Goal: Register for event/course

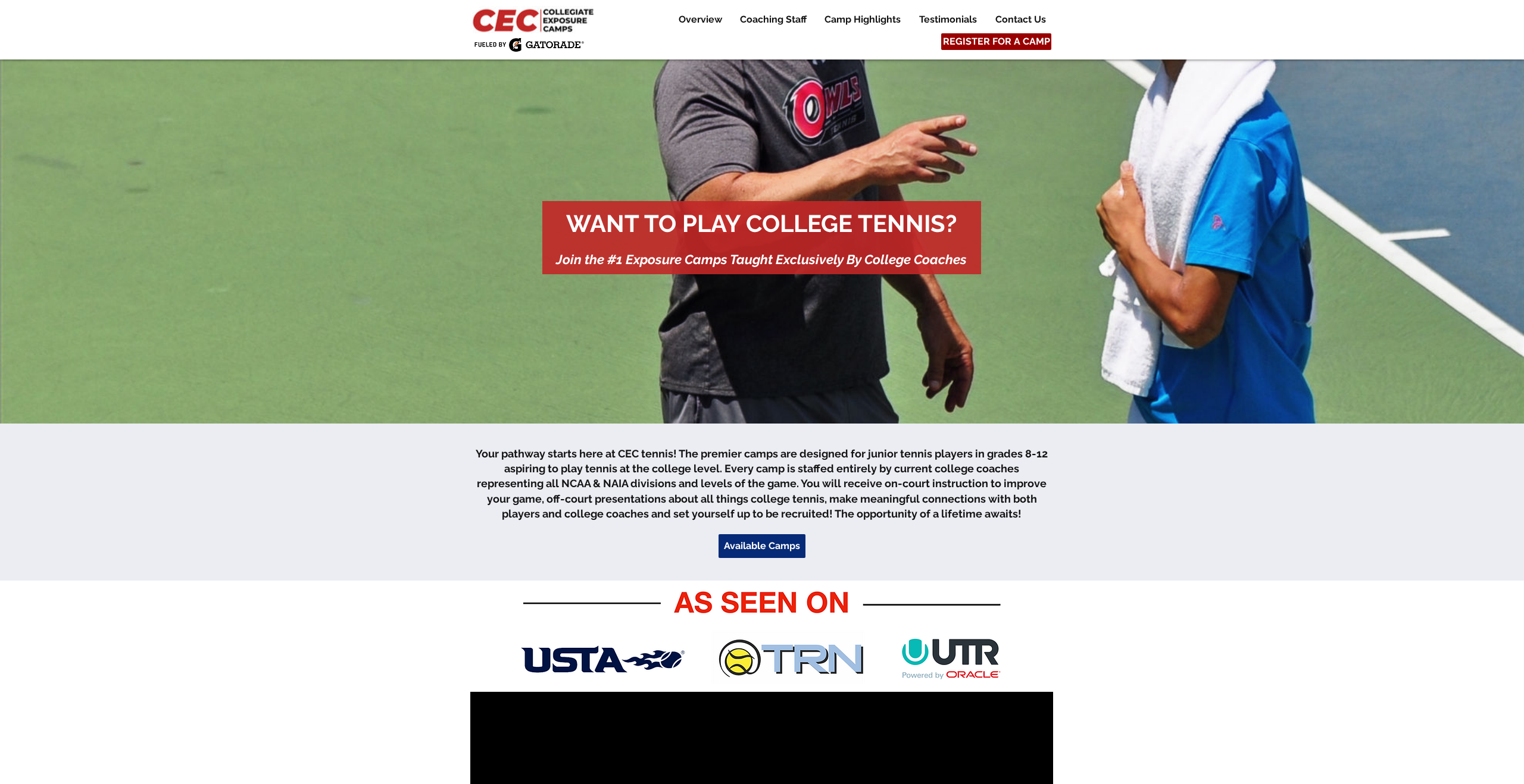
click at [975, 44] on span "REGISTER FOR A CAMP" at bounding box center [996, 41] width 107 height 13
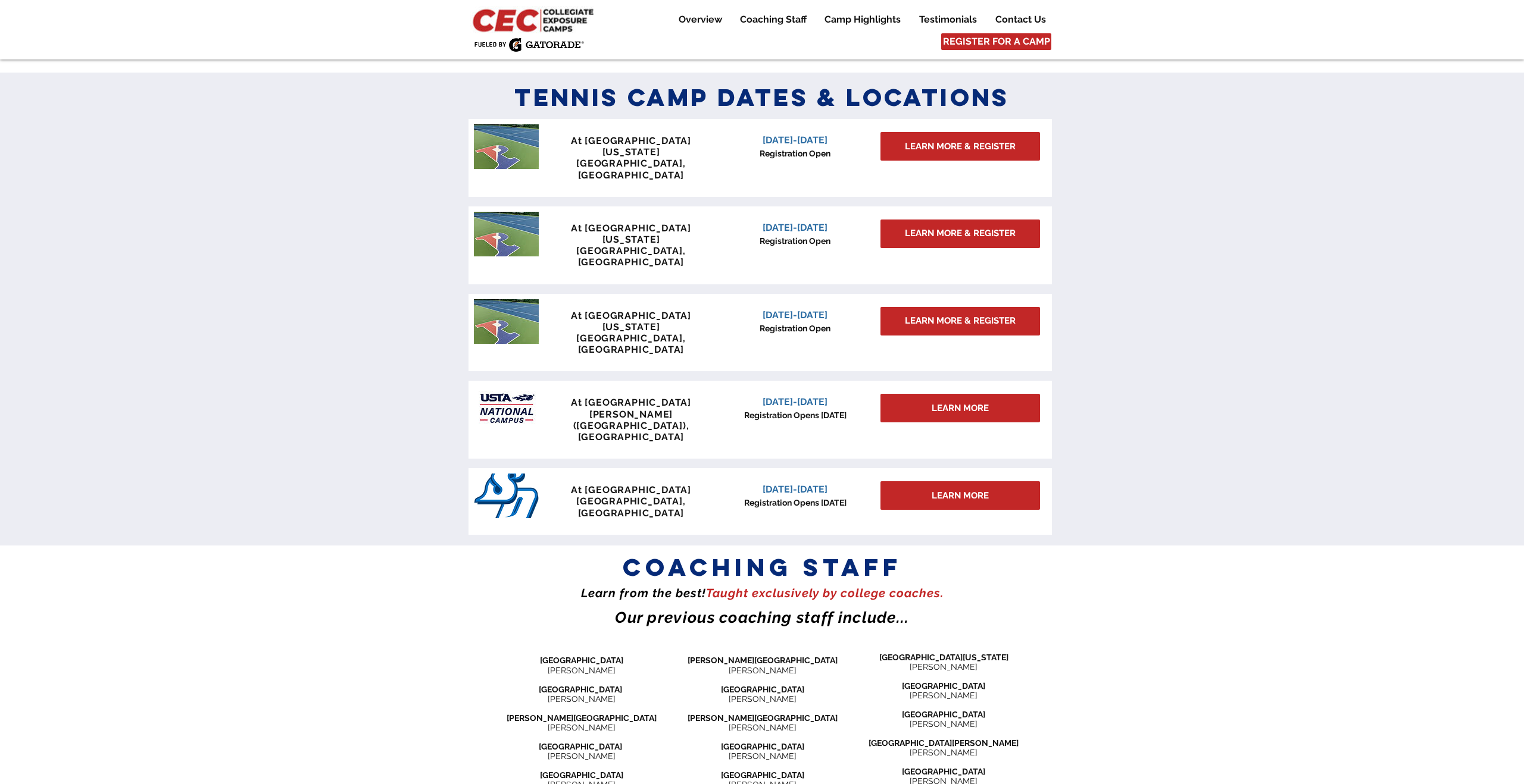
scroll to position [979, 0]
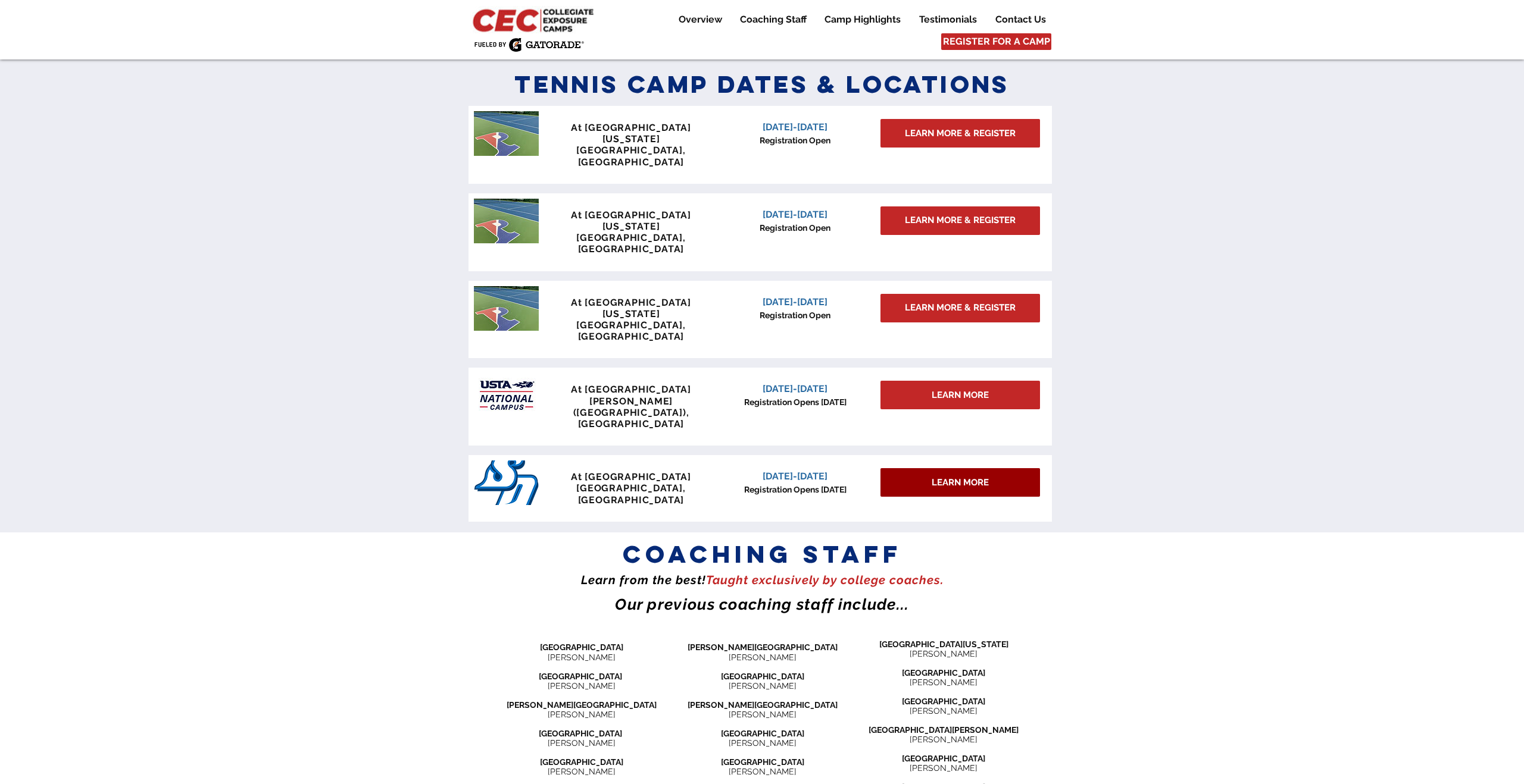
click at [950, 477] on span "LEARN MORE" at bounding box center [960, 482] width 57 height 12
click at [943, 389] on span "LEARN MORE" at bounding box center [960, 395] width 57 height 12
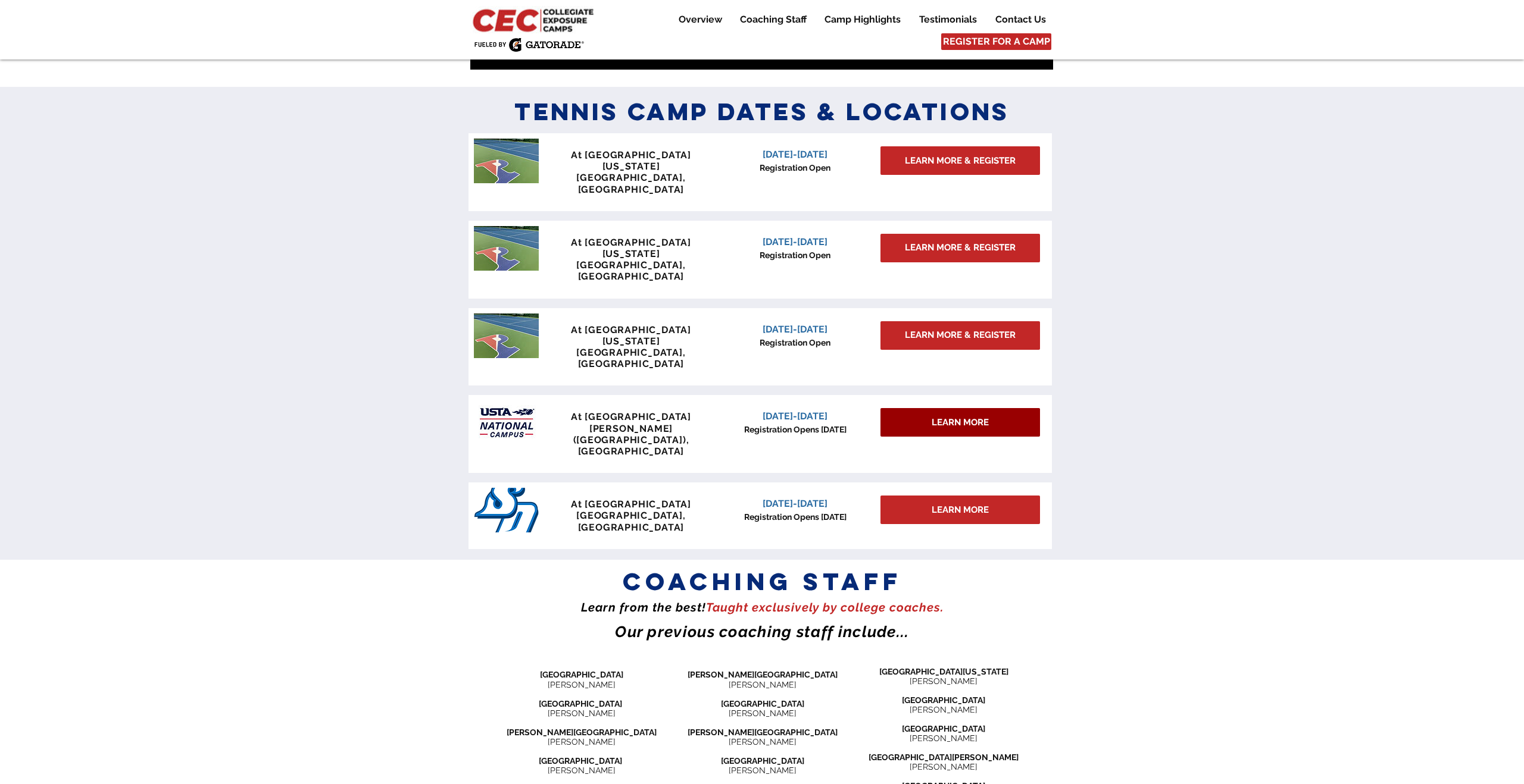
scroll to position [951, 0]
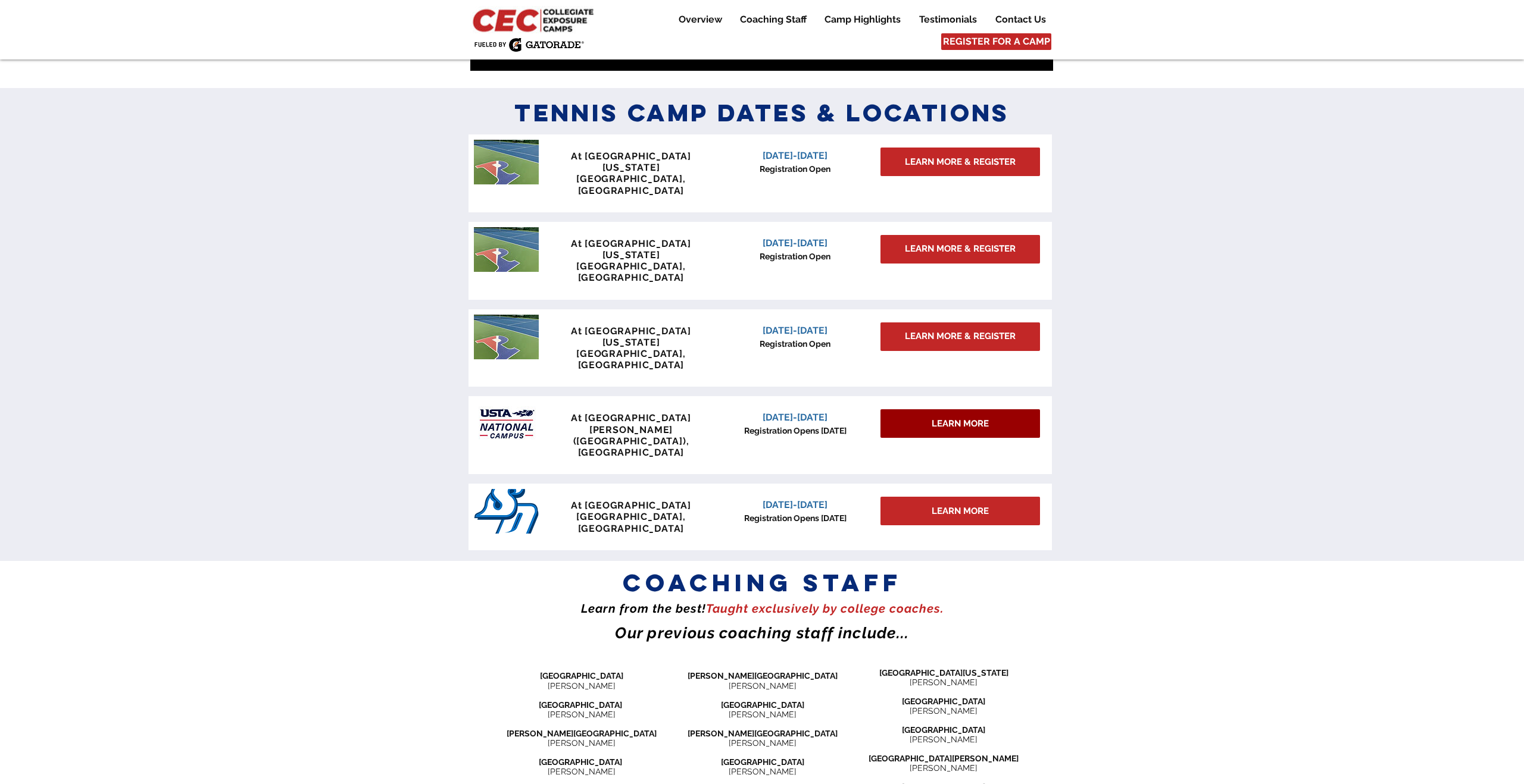
click at [946, 417] on span "LEARN MORE" at bounding box center [960, 423] width 57 height 12
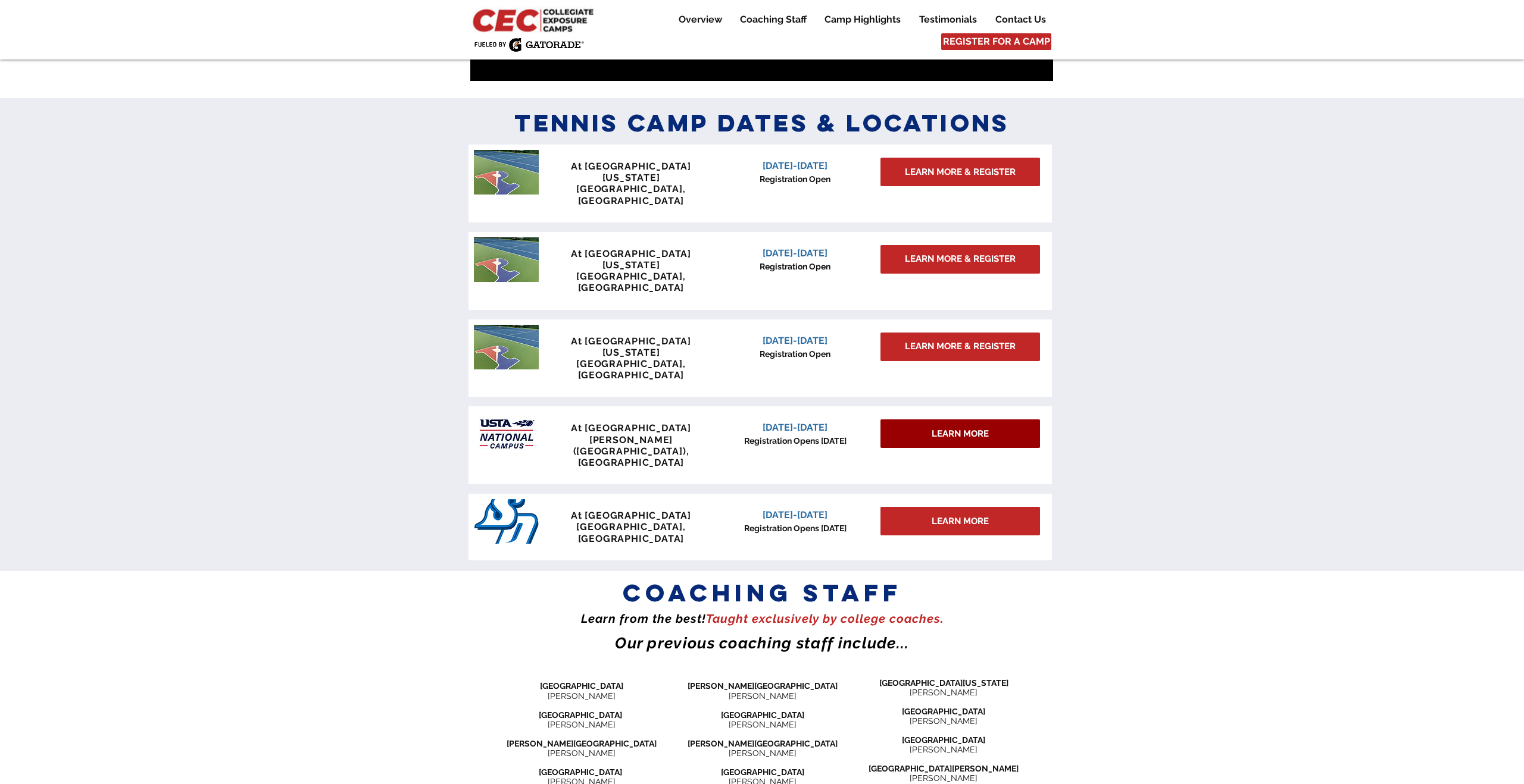
click at [946, 419] on div "LEARN MORE" at bounding box center [960, 433] width 159 height 28
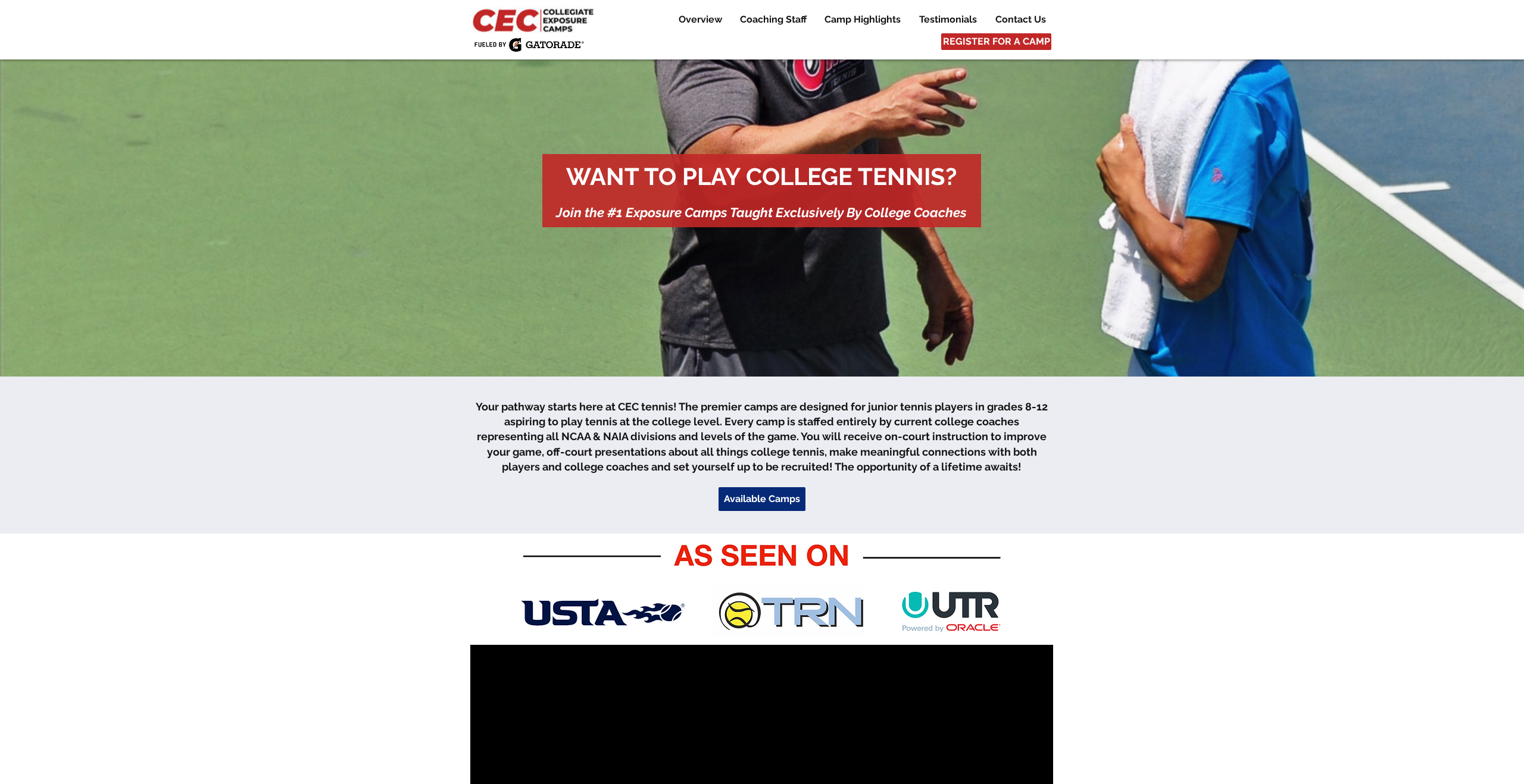
scroll to position [46, 0]
click at [766, 499] on span "Available Camps" at bounding box center [762, 500] width 76 height 13
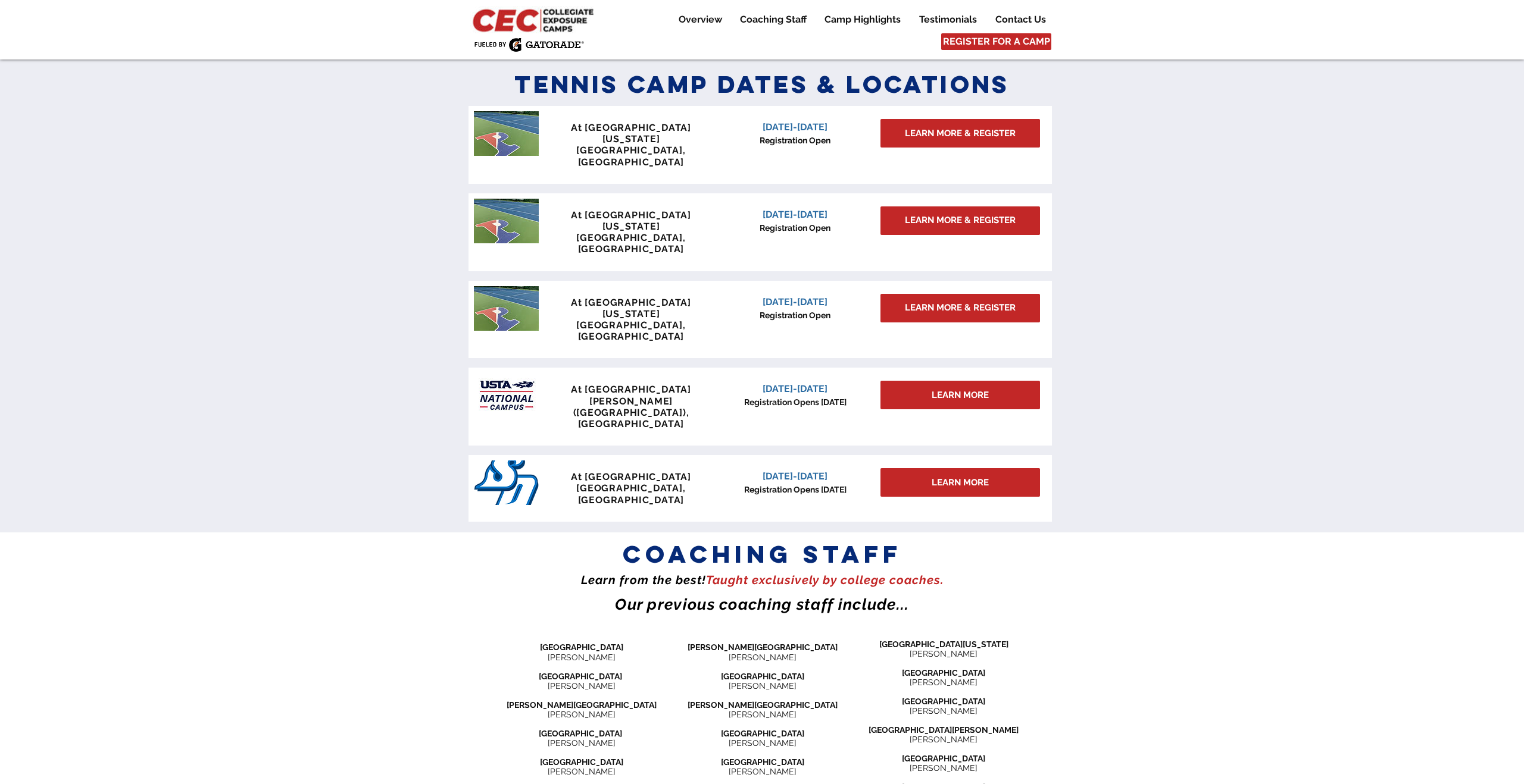
scroll to position [988, 0]
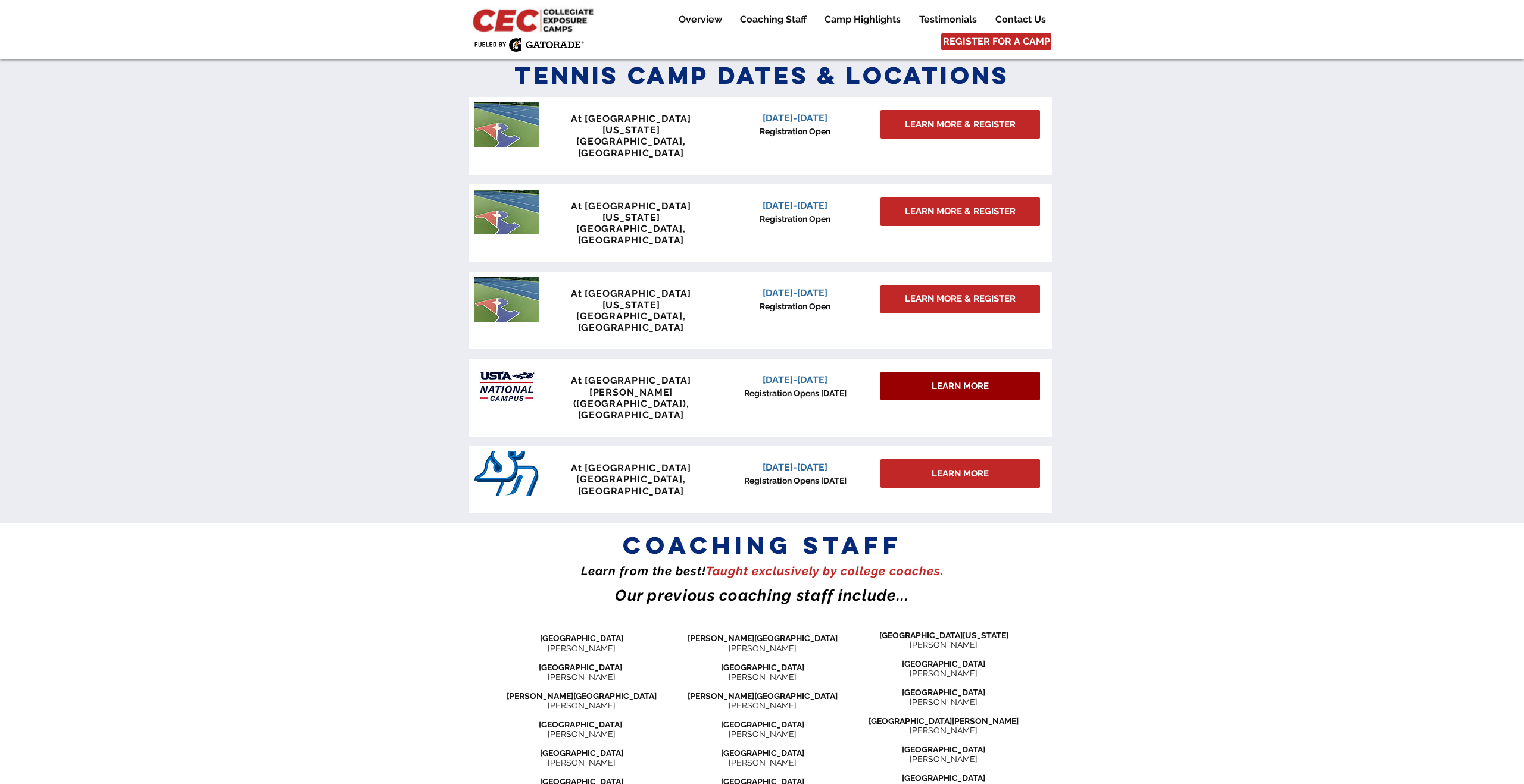
click at [932, 380] on span "LEARN MORE" at bounding box center [960, 386] width 57 height 12
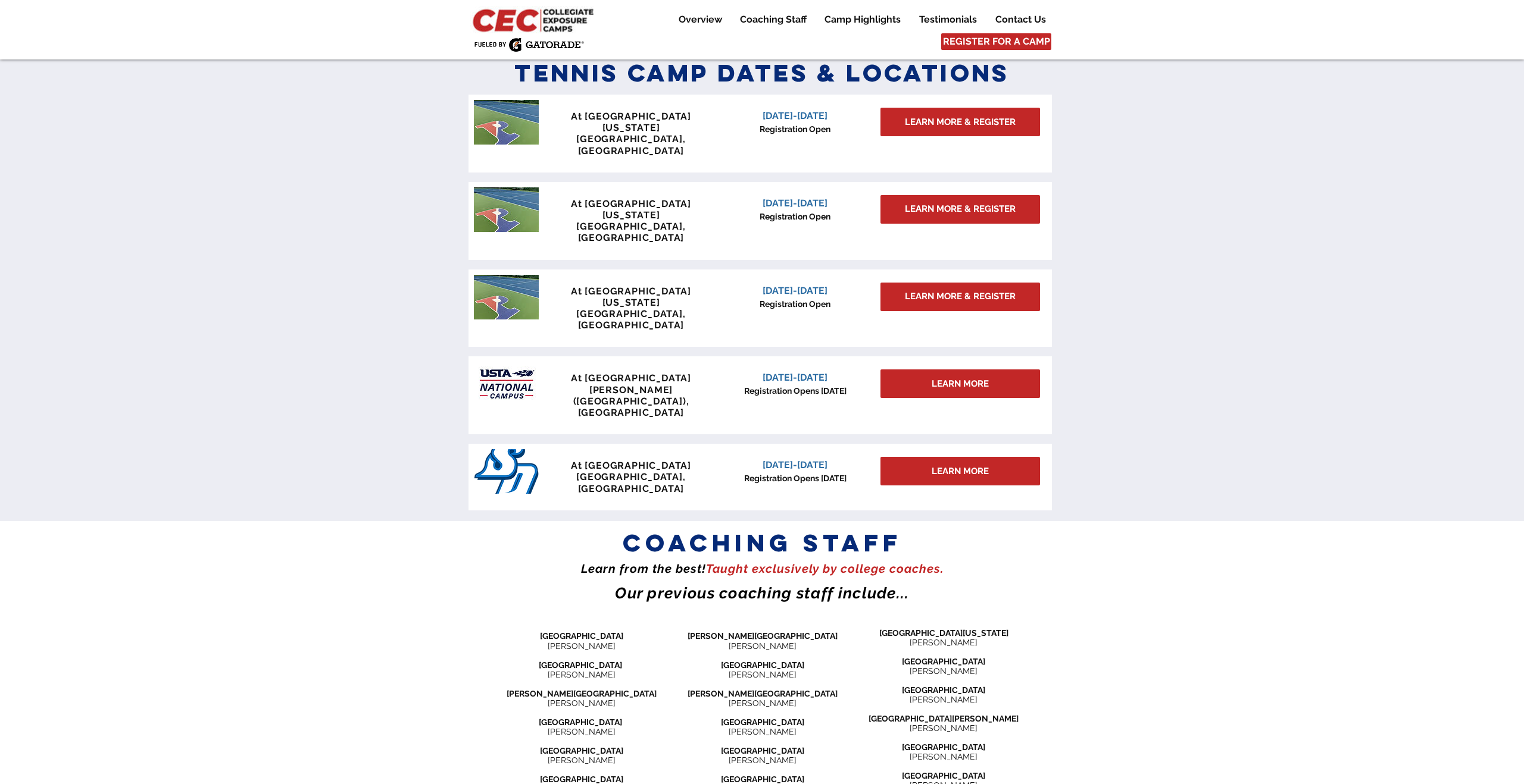
click at [827, 372] on span "[DATE]-[DATE]" at bounding box center [795, 378] width 65 height 11
click at [915, 370] on div "LEARN MORE" at bounding box center [960, 384] width 159 height 28
click at [783, 372] on span "[DATE]-[DATE]" at bounding box center [795, 378] width 65 height 11
click at [504, 362] on img "main content" at bounding box center [506, 384] width 65 height 44
click at [910, 370] on div "LEARN MORE" at bounding box center [960, 384] width 159 height 28
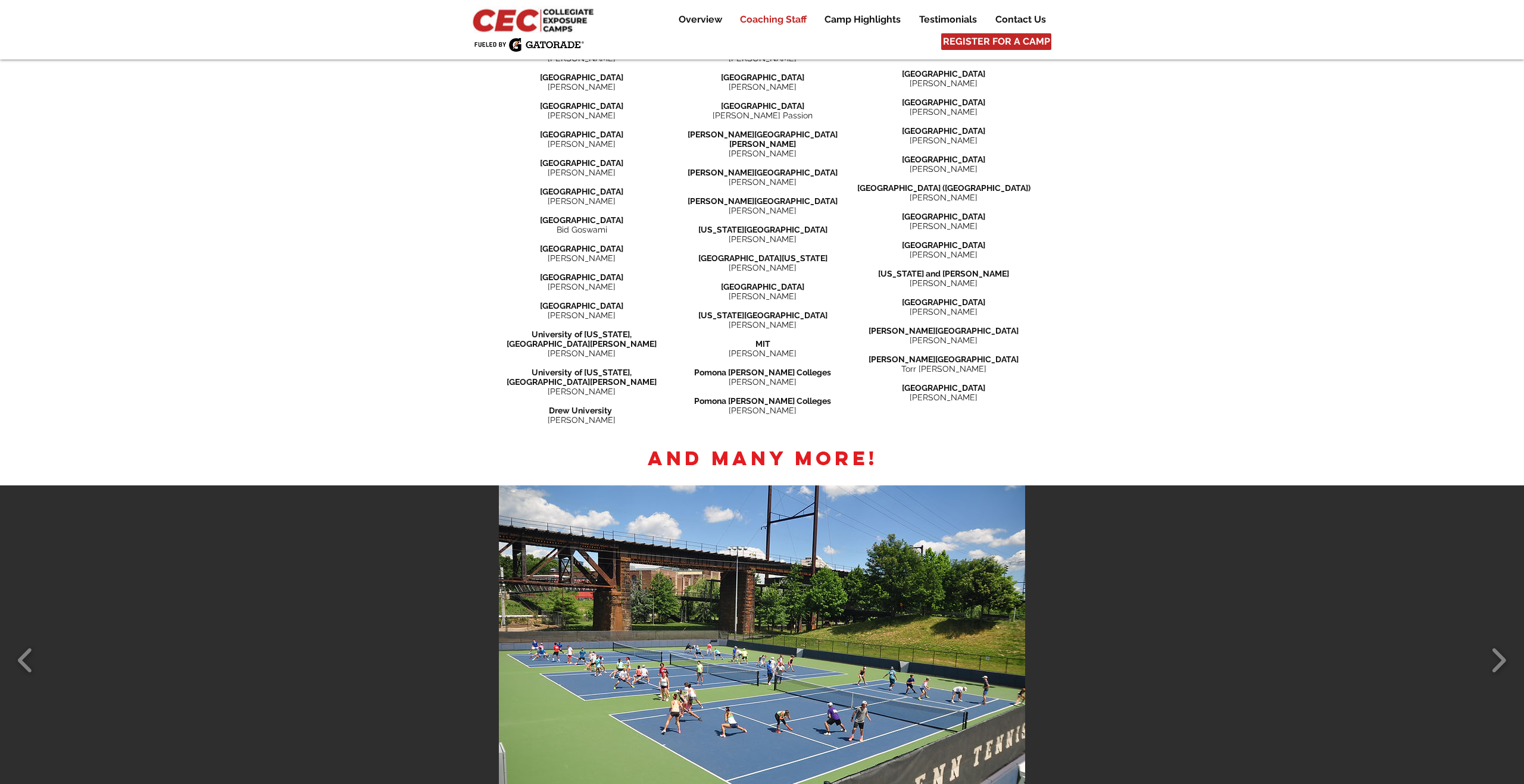
scroll to position [1663, 0]
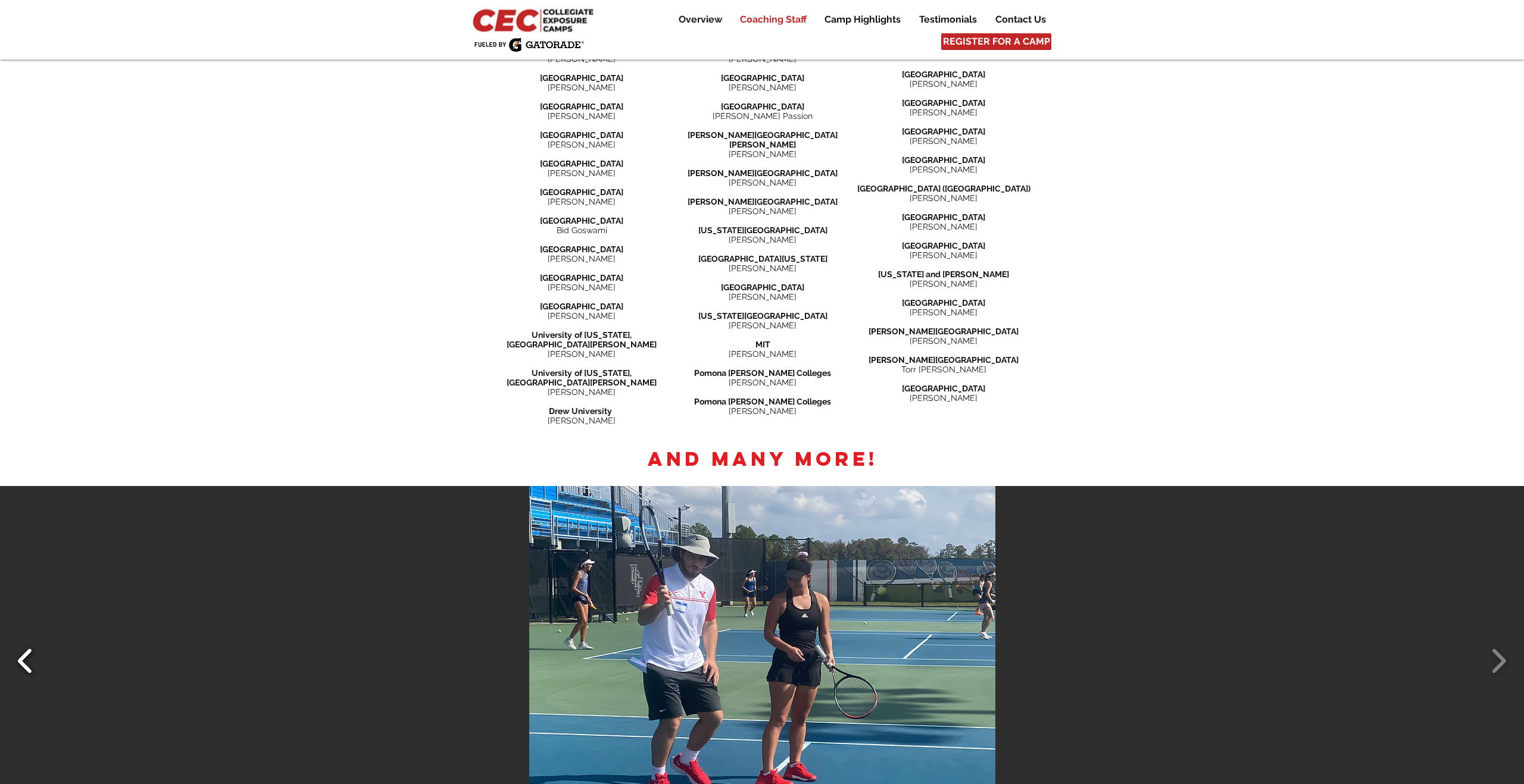
click at [32, 640] on button "Slide show gallery" at bounding box center [25, 660] width 27 height 41
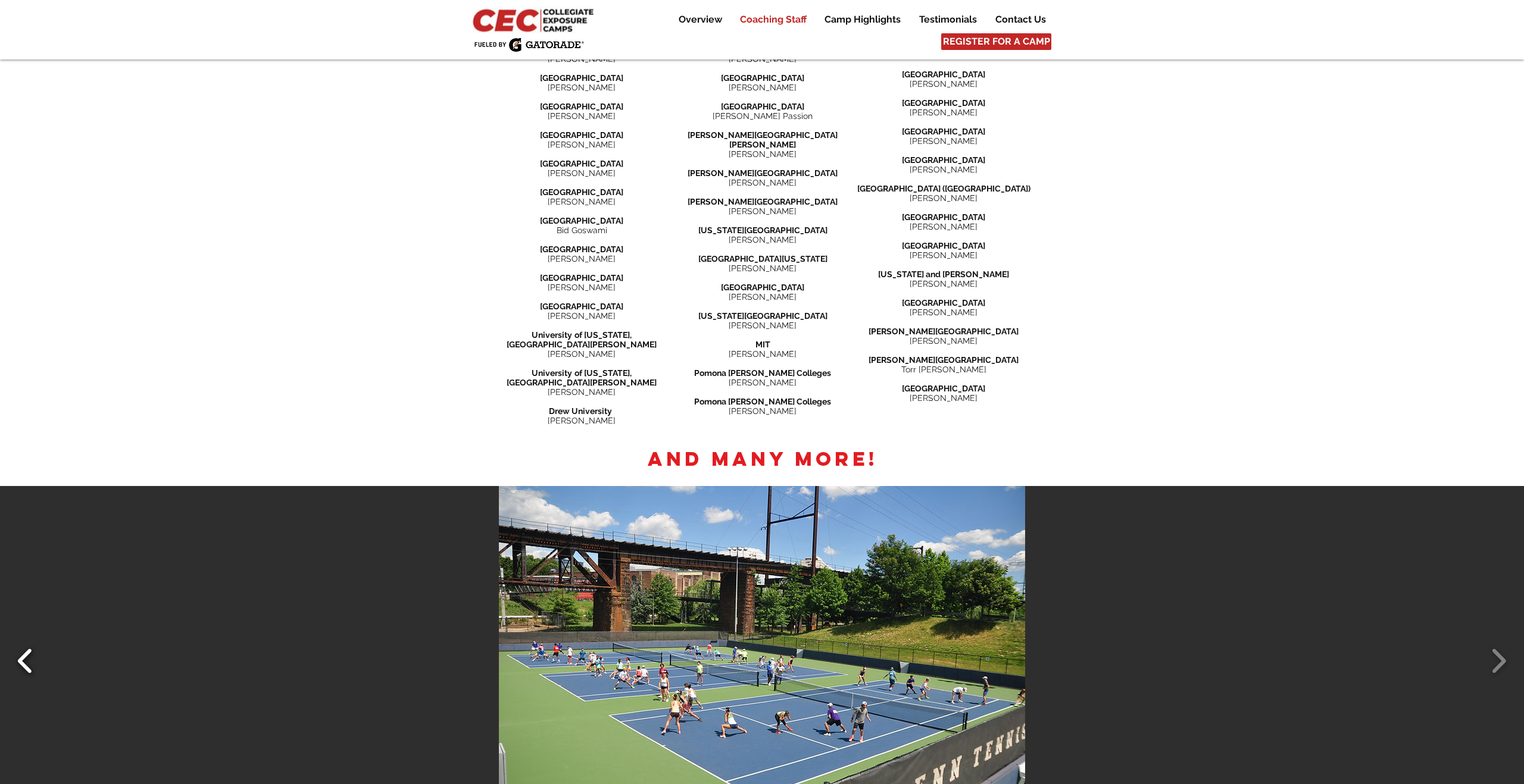
click at [32, 640] on button "Slide show gallery" at bounding box center [25, 660] width 27 height 41
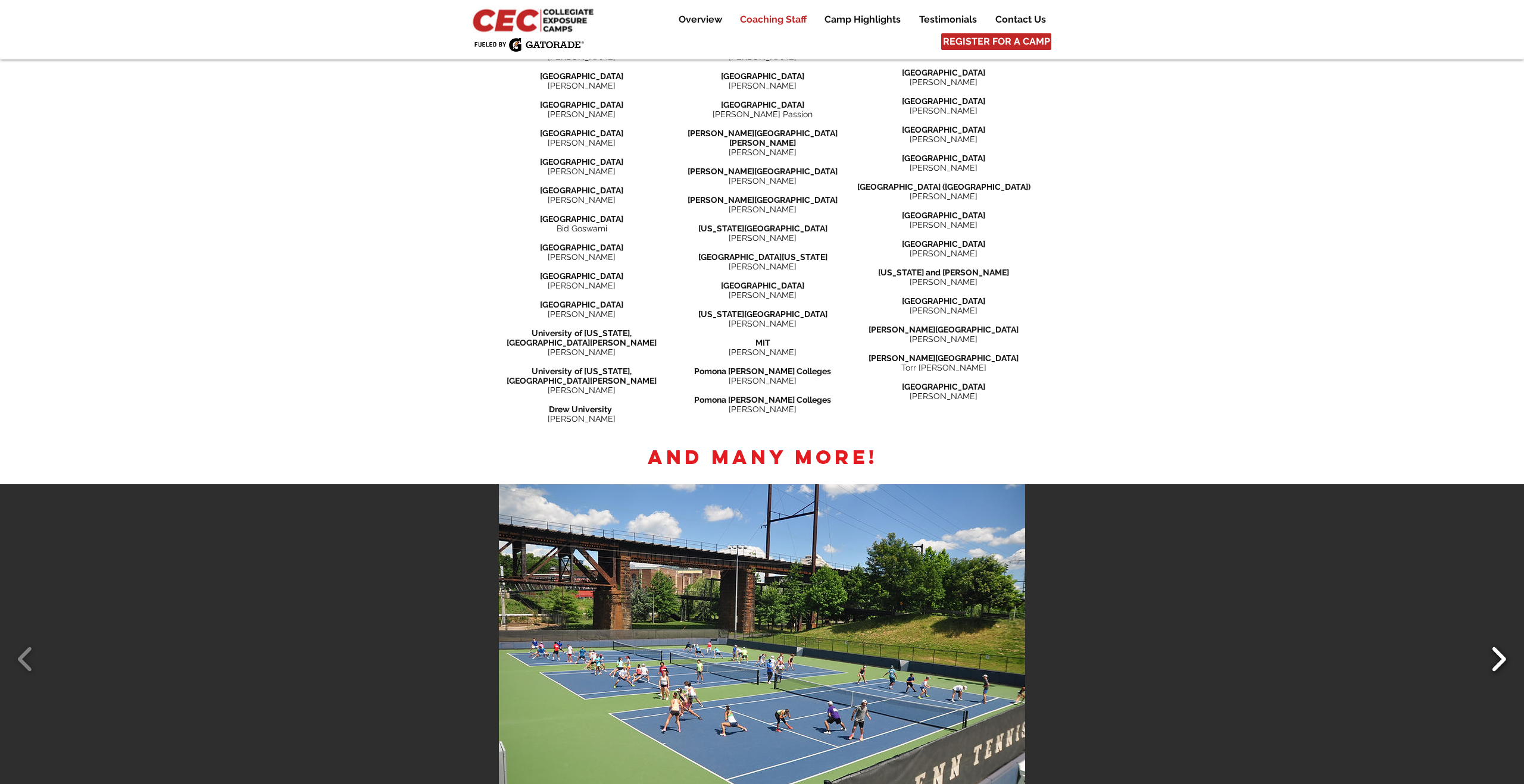
click at [1493, 638] on button "Slide show gallery" at bounding box center [1498, 659] width 27 height 41
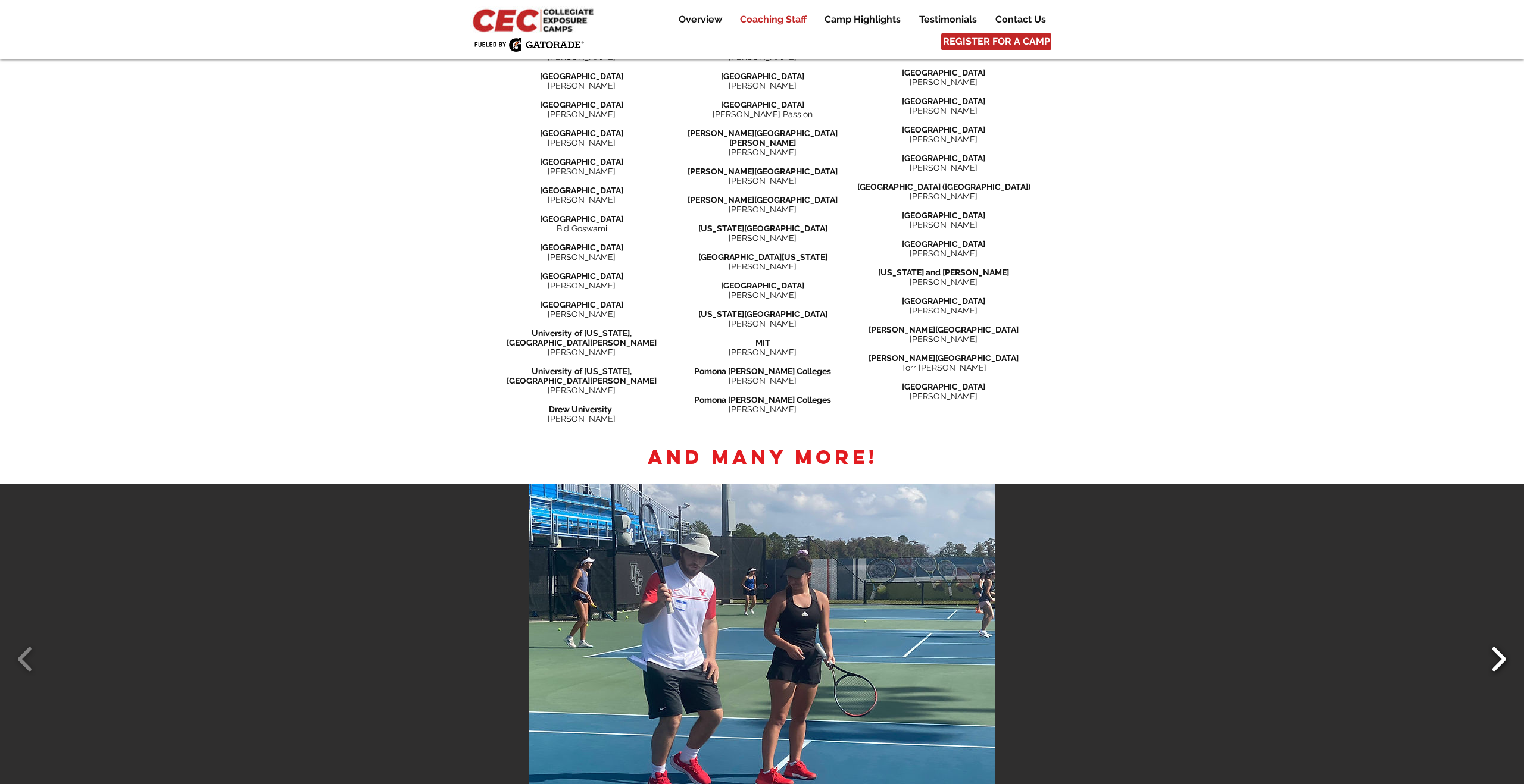
click at [1493, 638] on button "Slide show gallery" at bounding box center [1498, 659] width 27 height 41
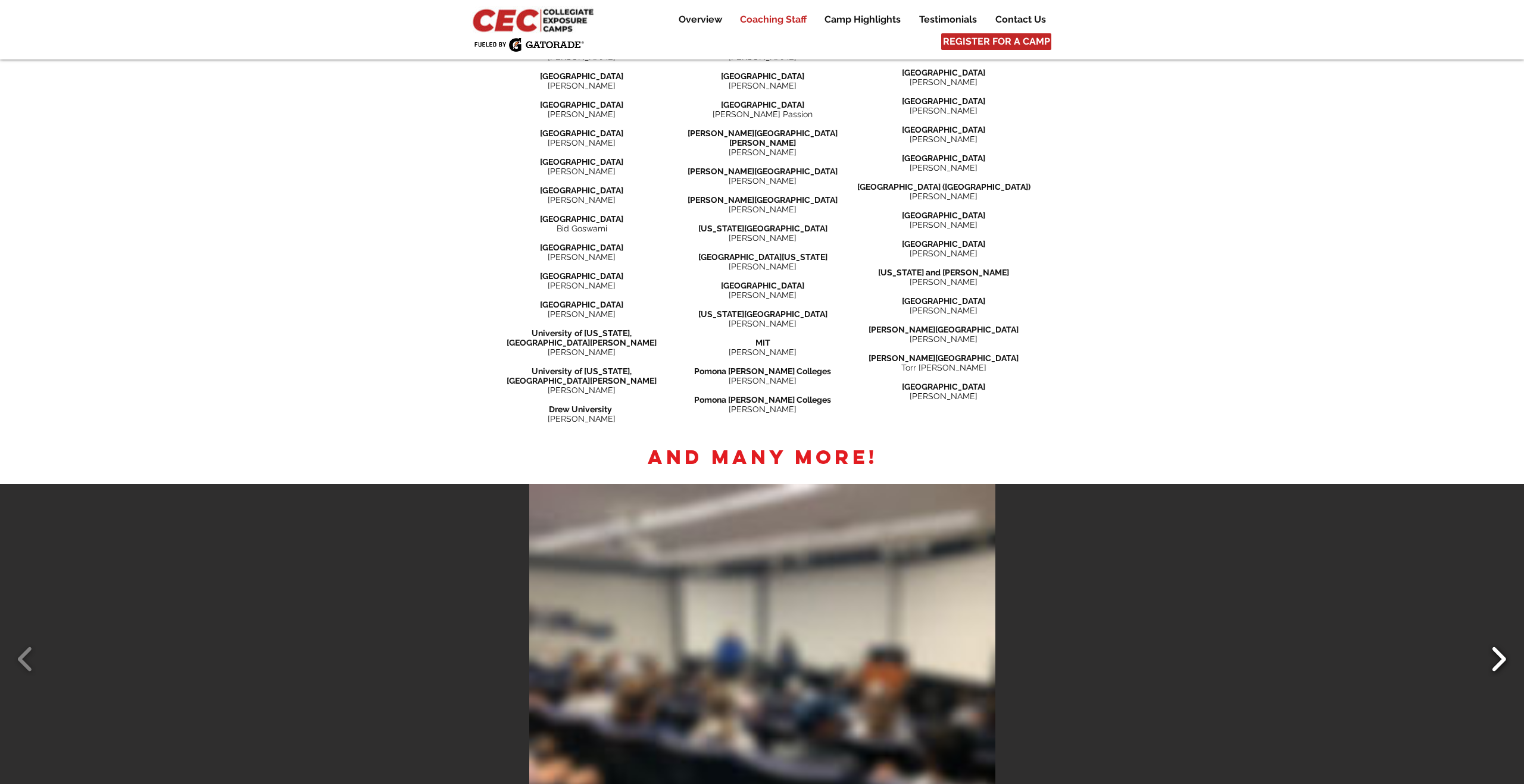
click at [1493, 638] on button "Slide show gallery" at bounding box center [1498, 659] width 27 height 41
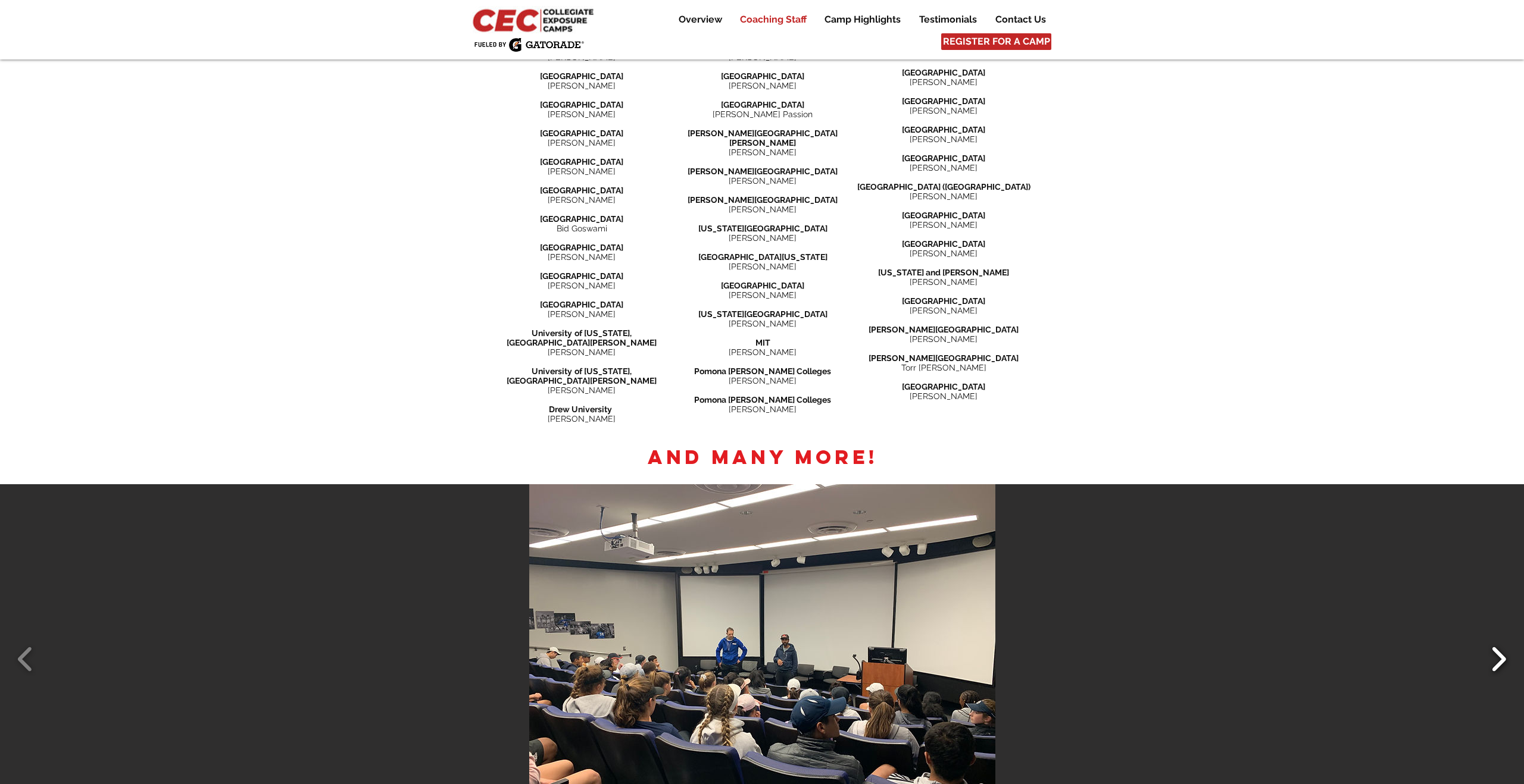
click at [1493, 638] on button "Slide show gallery" at bounding box center [1498, 659] width 27 height 41
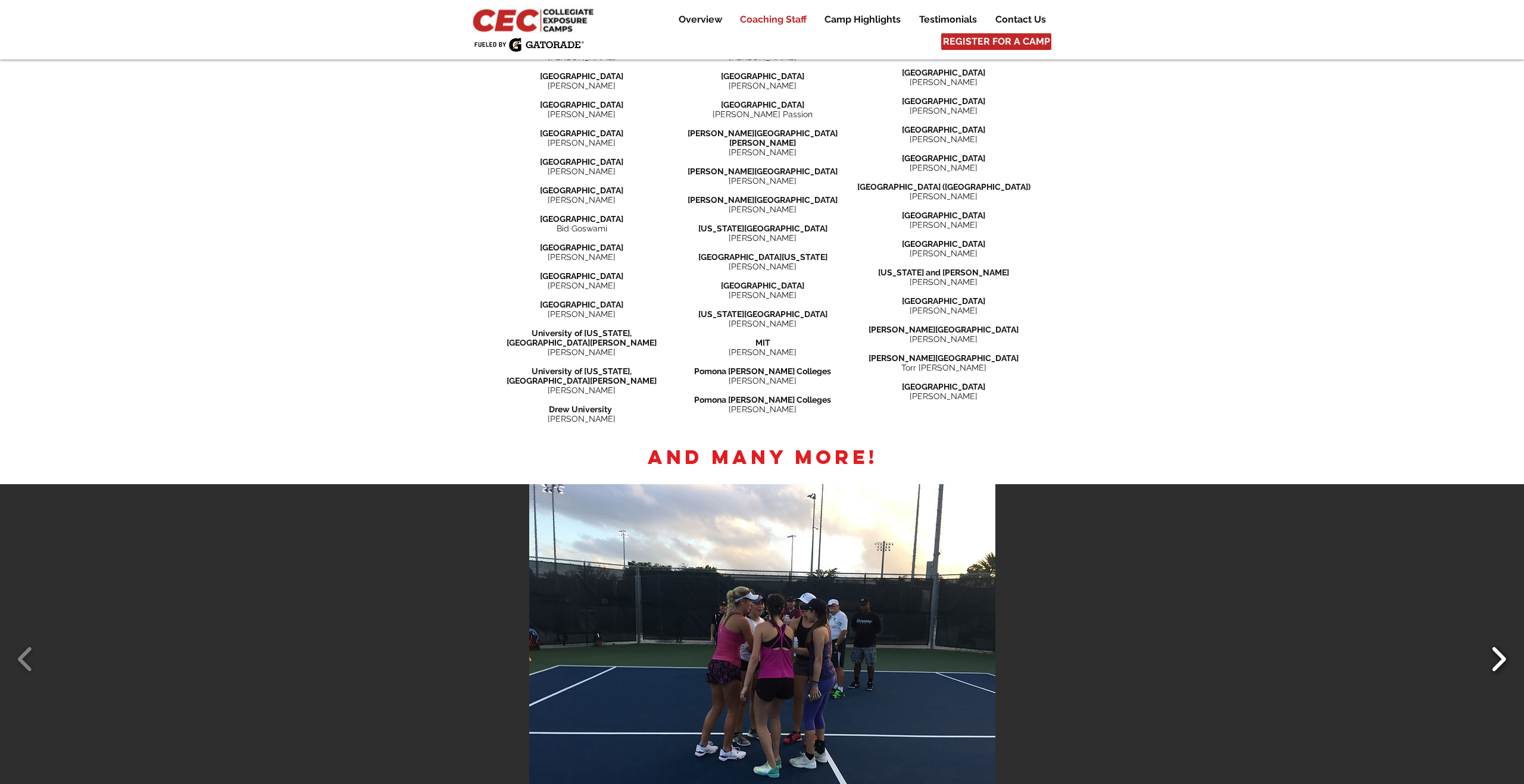
click at [1493, 638] on button "Slide show gallery" at bounding box center [1498, 659] width 27 height 41
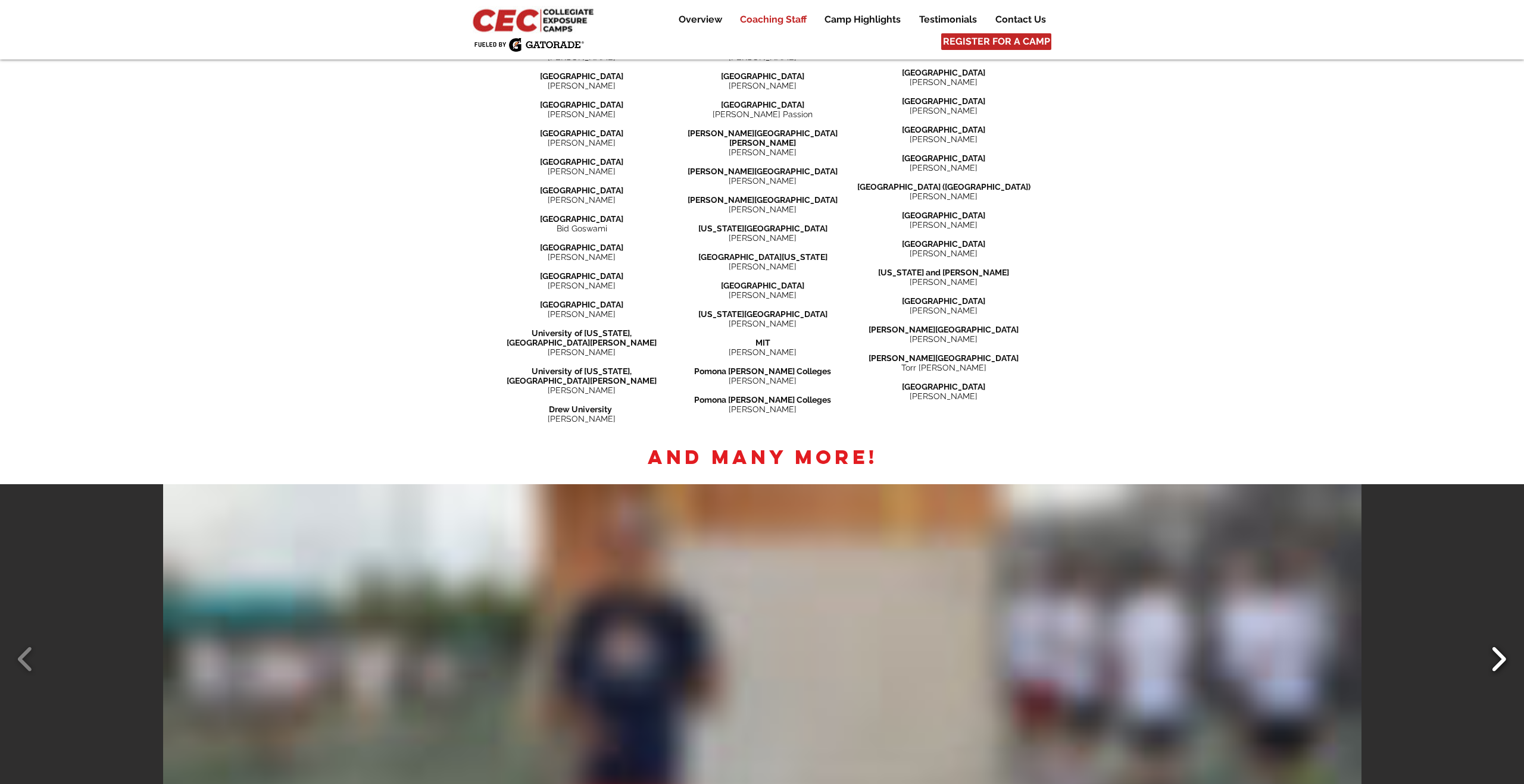
click at [1493, 638] on button "Slide show gallery" at bounding box center [1498, 659] width 27 height 41
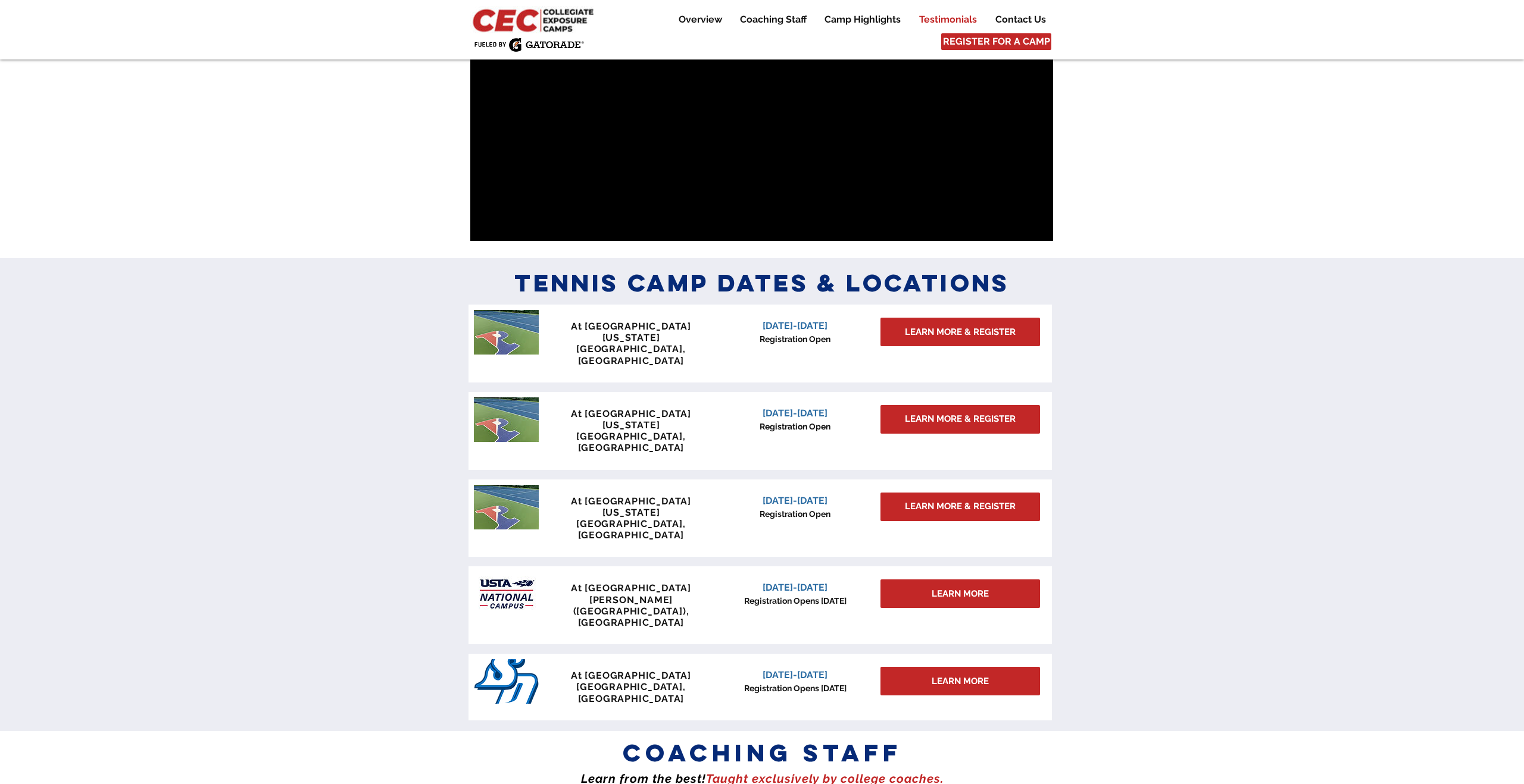
scroll to position [794, 0]
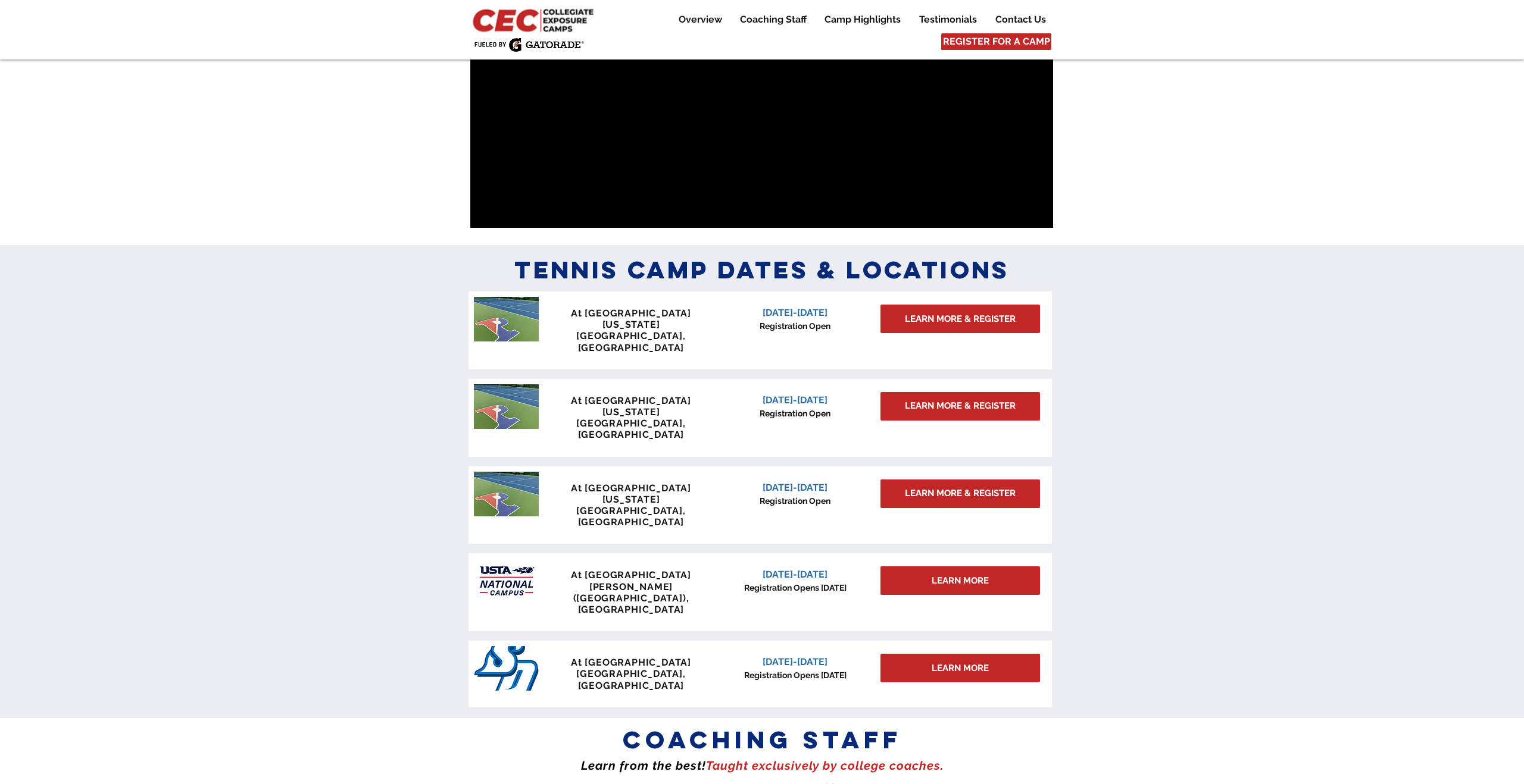
click at [1173, 498] on div at bounding box center [762, 481] width 1524 height 473
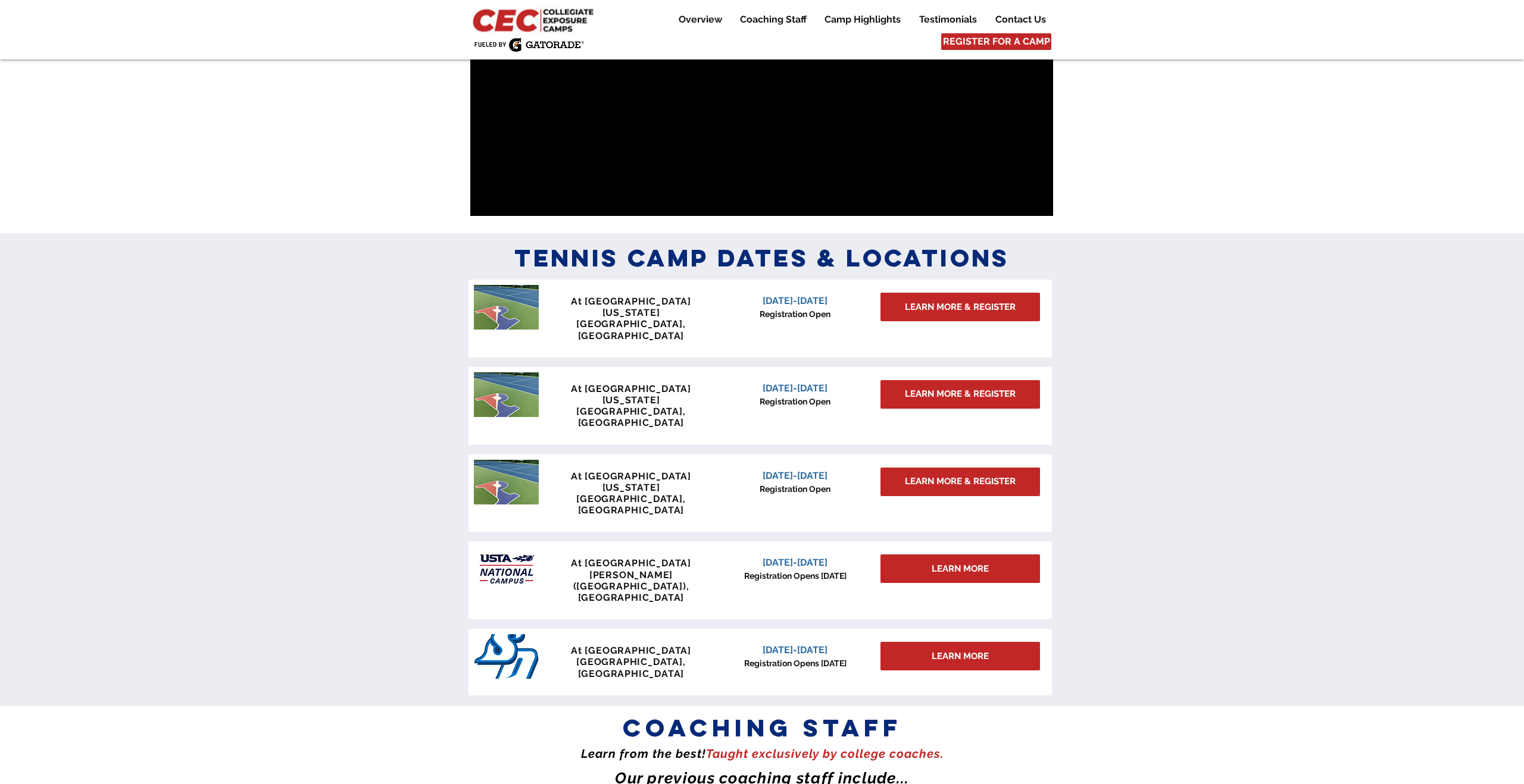
scroll to position [808, 0]
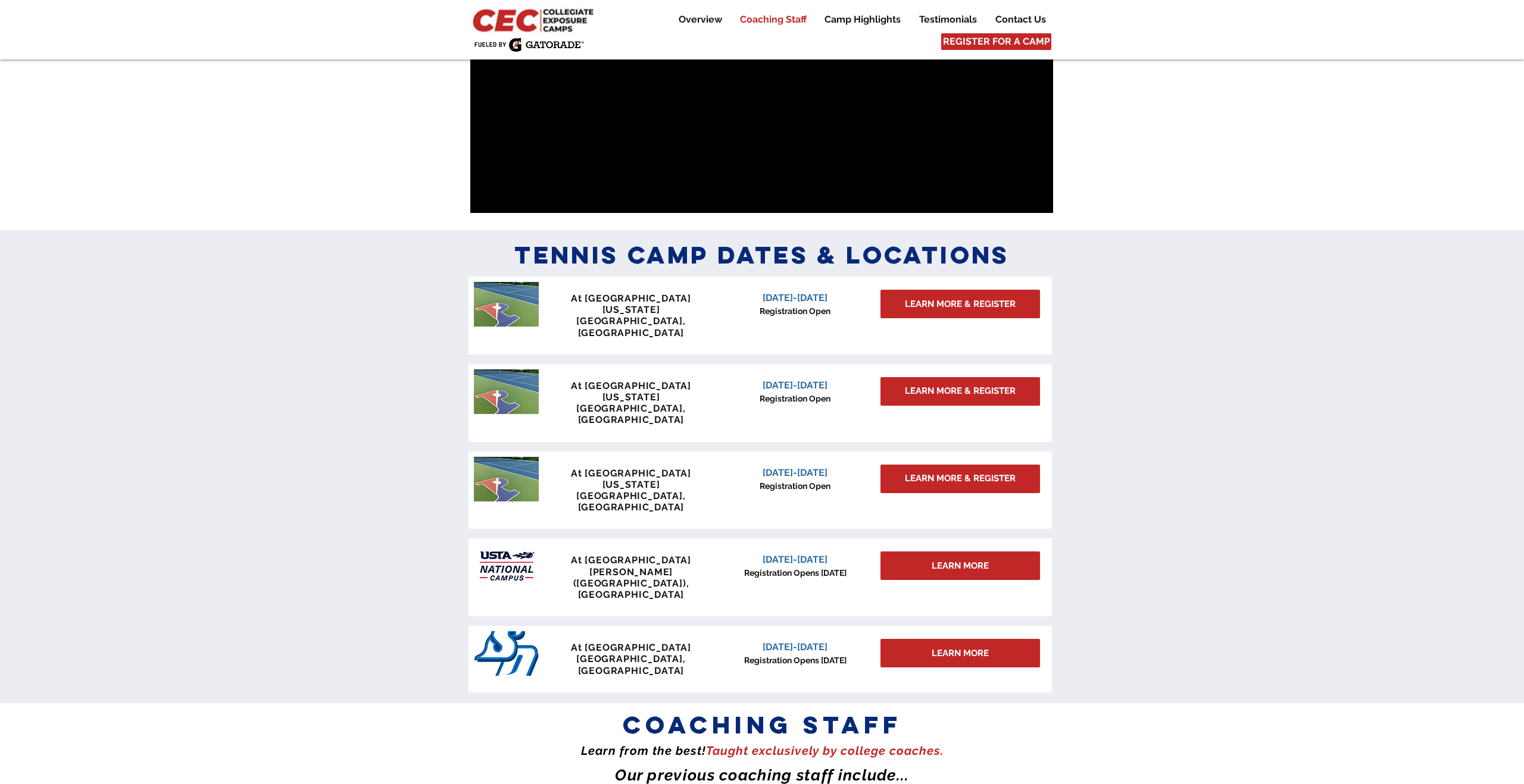
click at [784, 20] on p "Coaching Staff" at bounding box center [773, 19] width 79 height 15
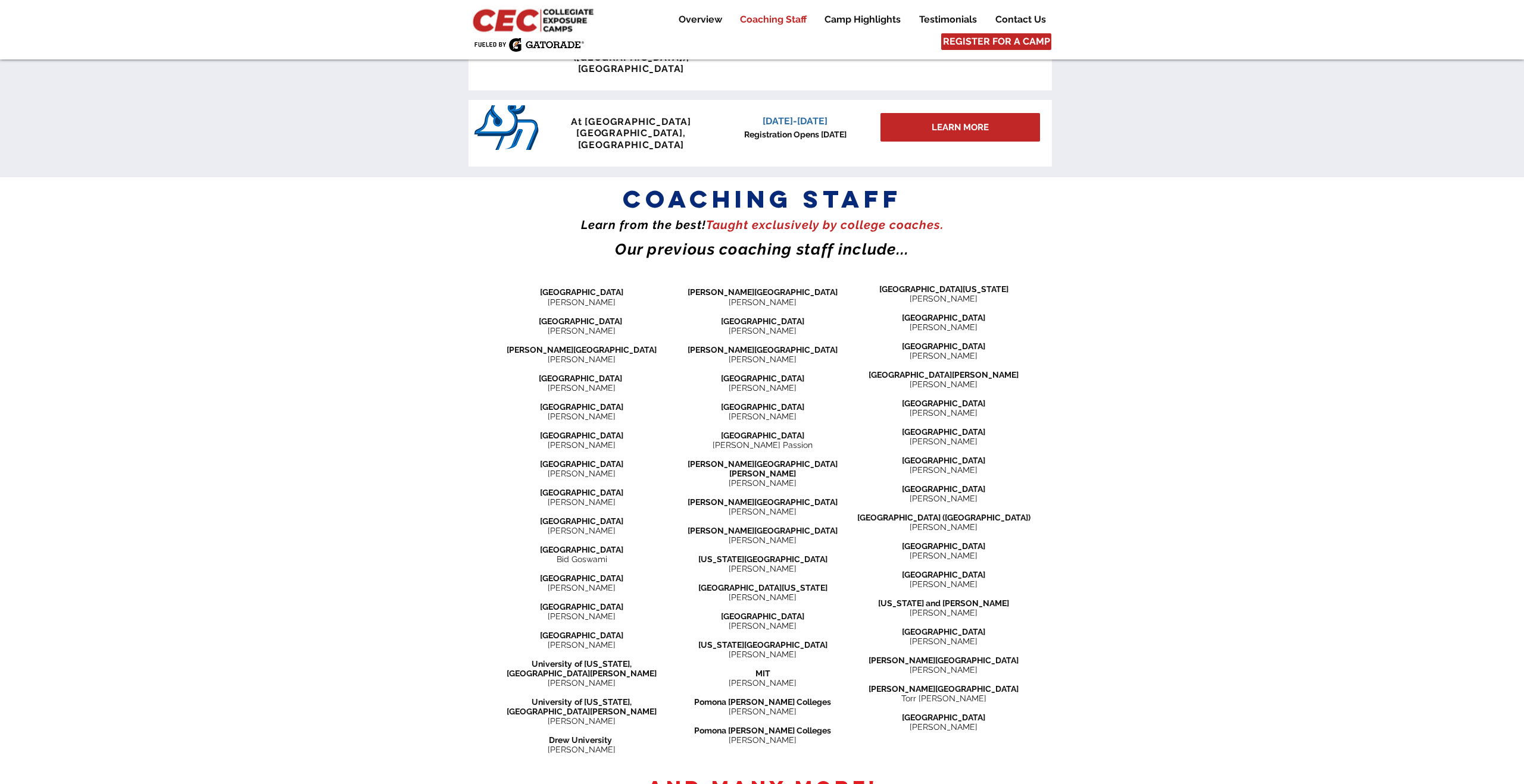
scroll to position [1350, 0]
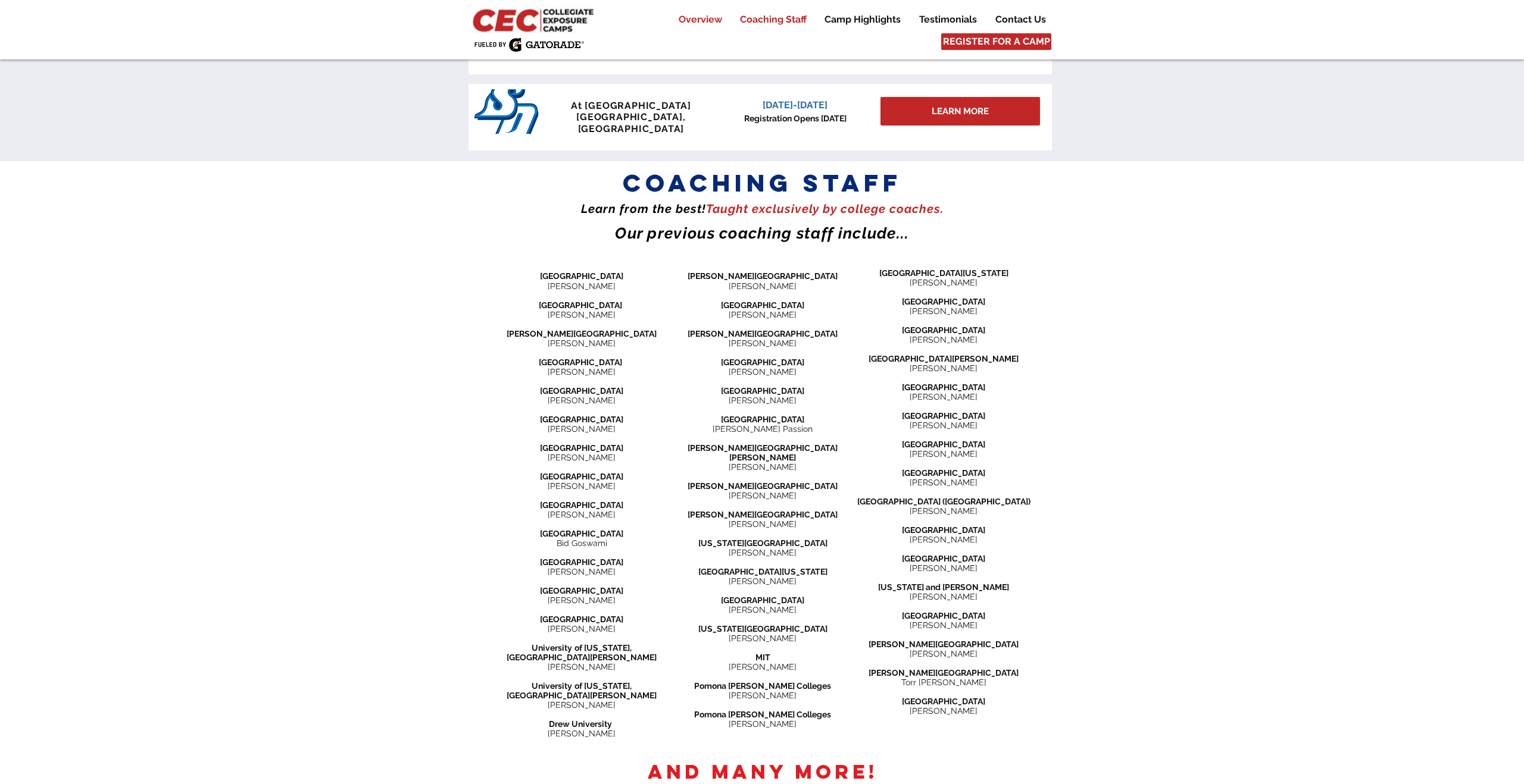
click at [710, 17] on p "Overview" at bounding box center [700, 19] width 55 height 15
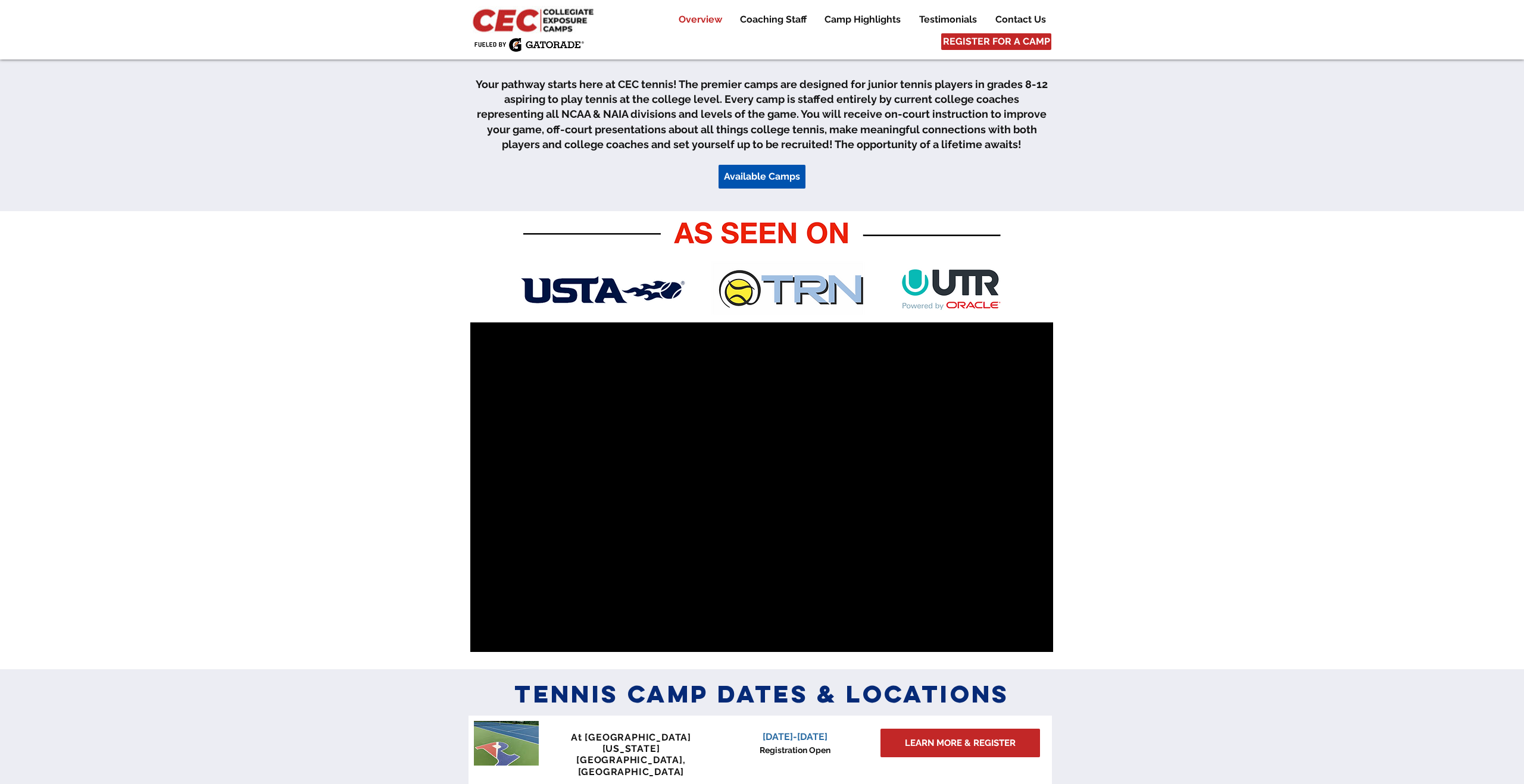
scroll to position [370, 0]
click at [758, 174] on span "Available Camps" at bounding box center [762, 176] width 76 height 13
click at [754, 174] on span "Available Camps" at bounding box center [762, 176] width 76 height 13
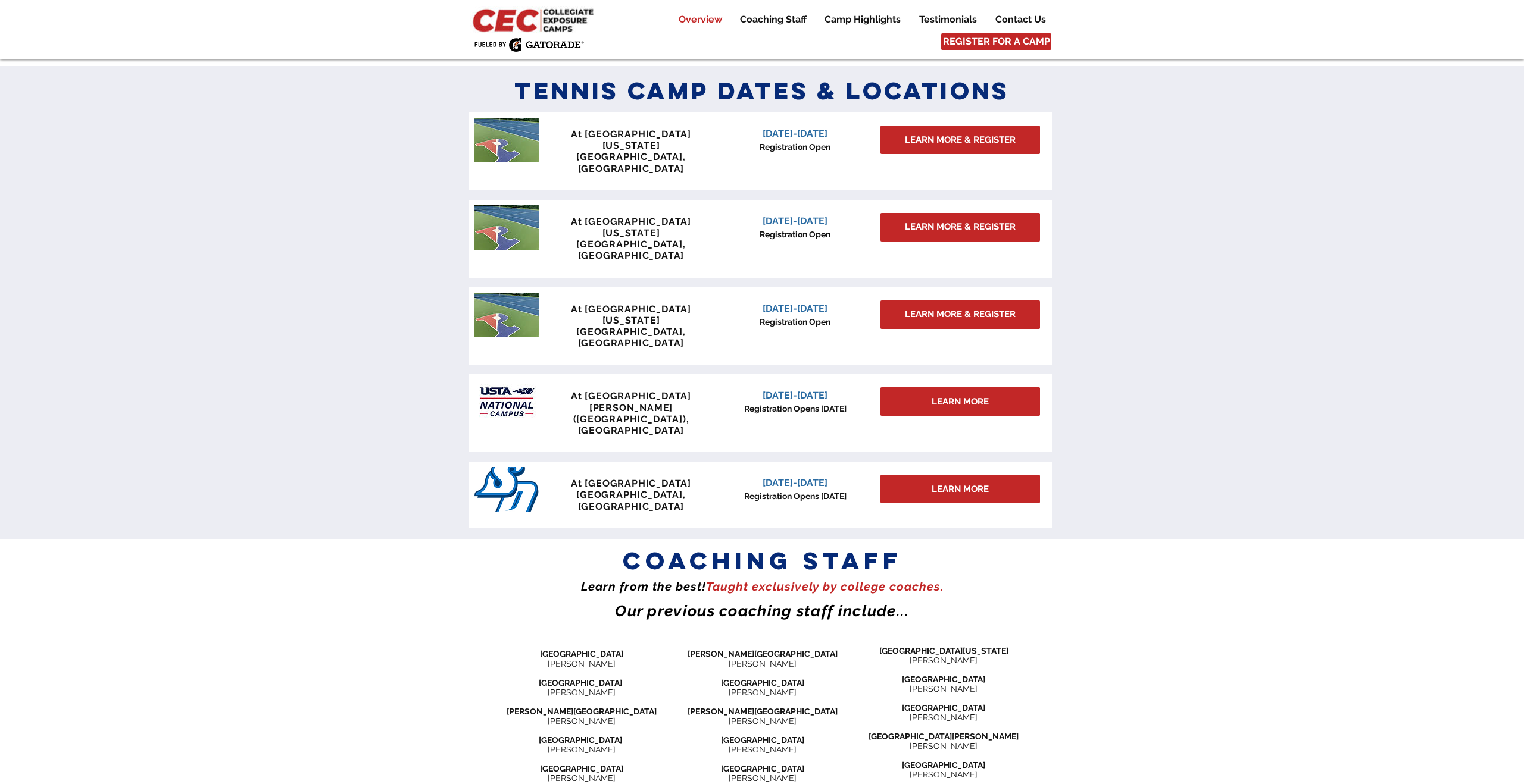
scroll to position [979, 0]
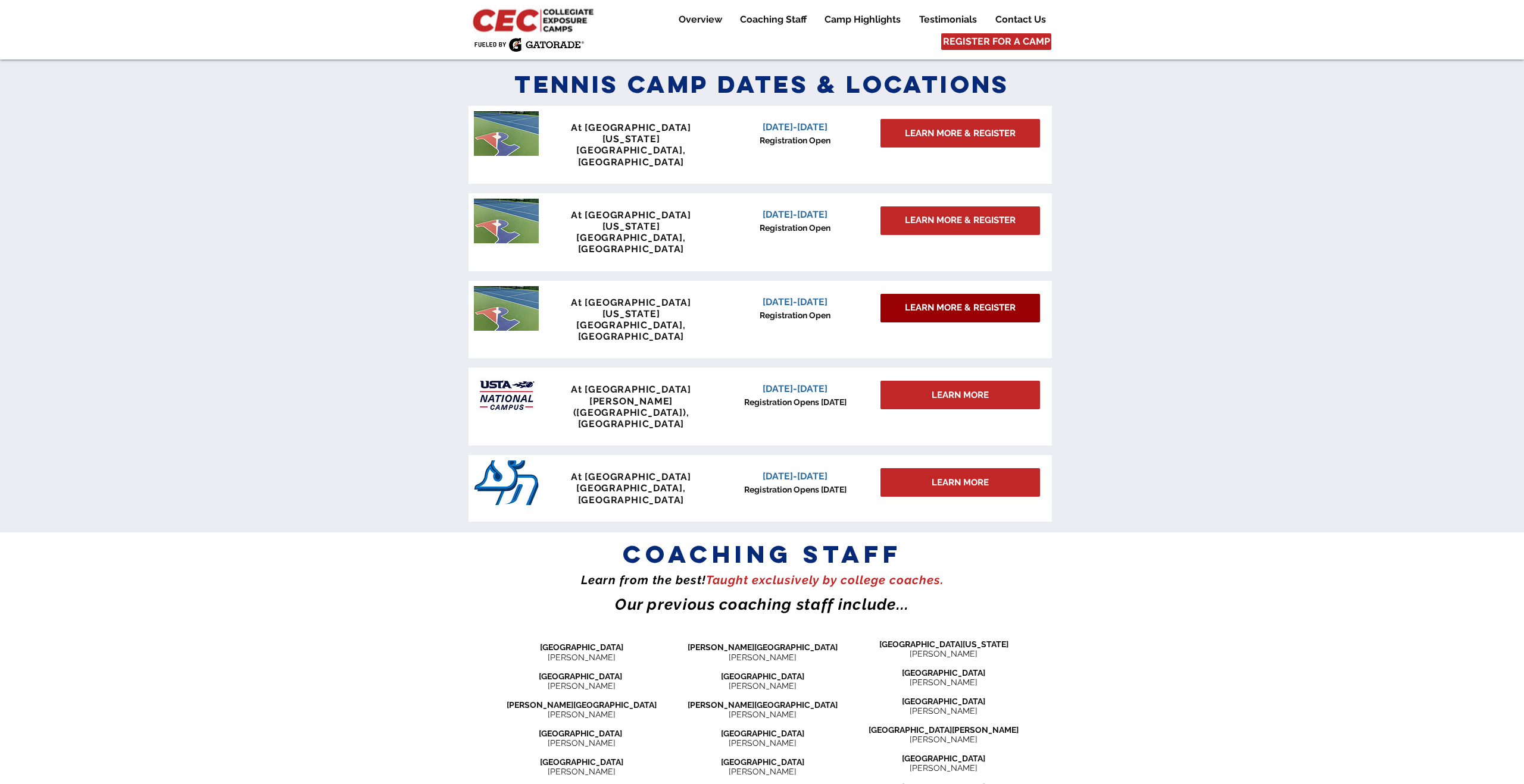
click at [964, 294] on link "LEARN MORE & REGISTER" at bounding box center [960, 307] width 159 height 28
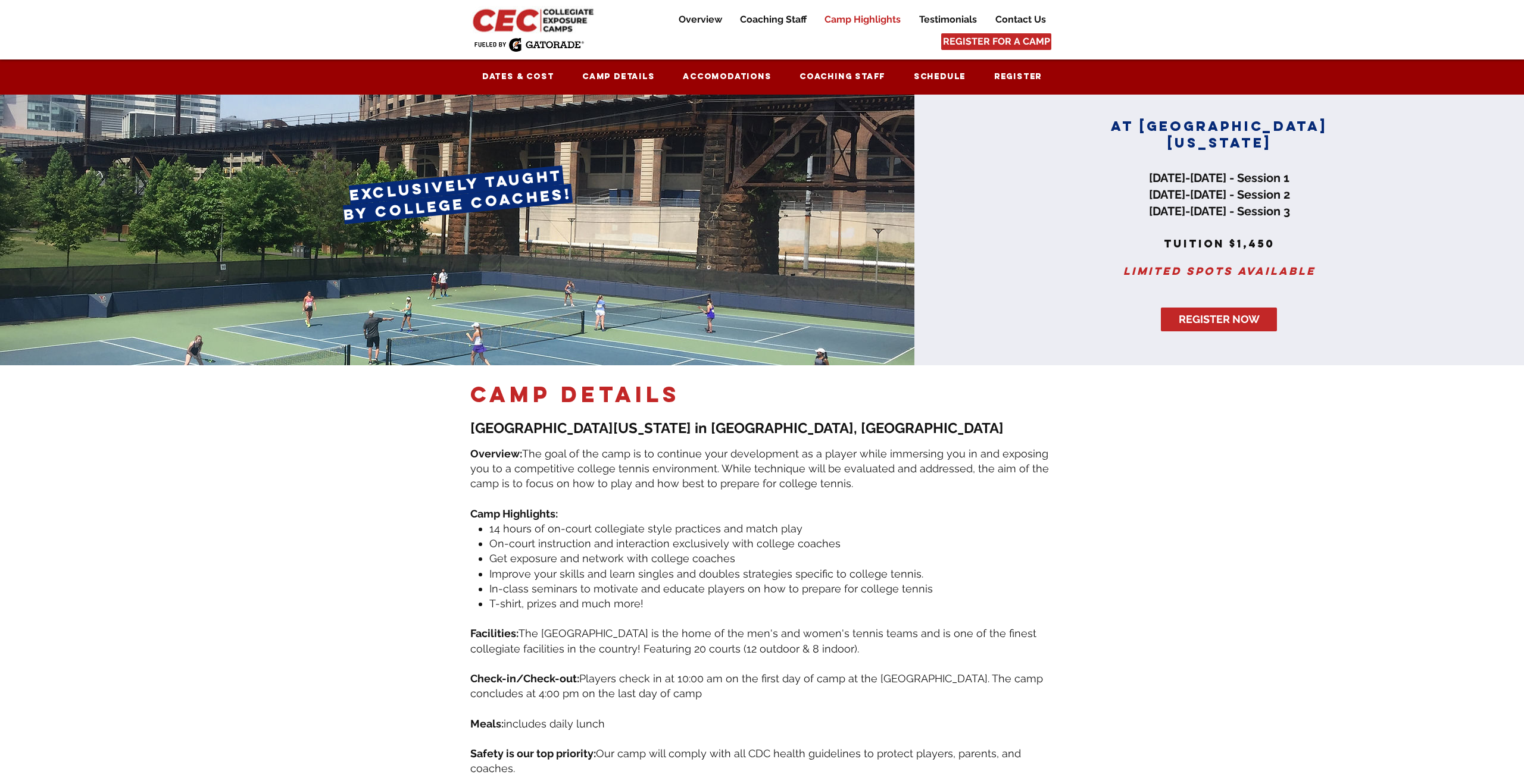
click at [860, 23] on p "Camp Highlights" at bounding box center [862, 19] width 88 height 15
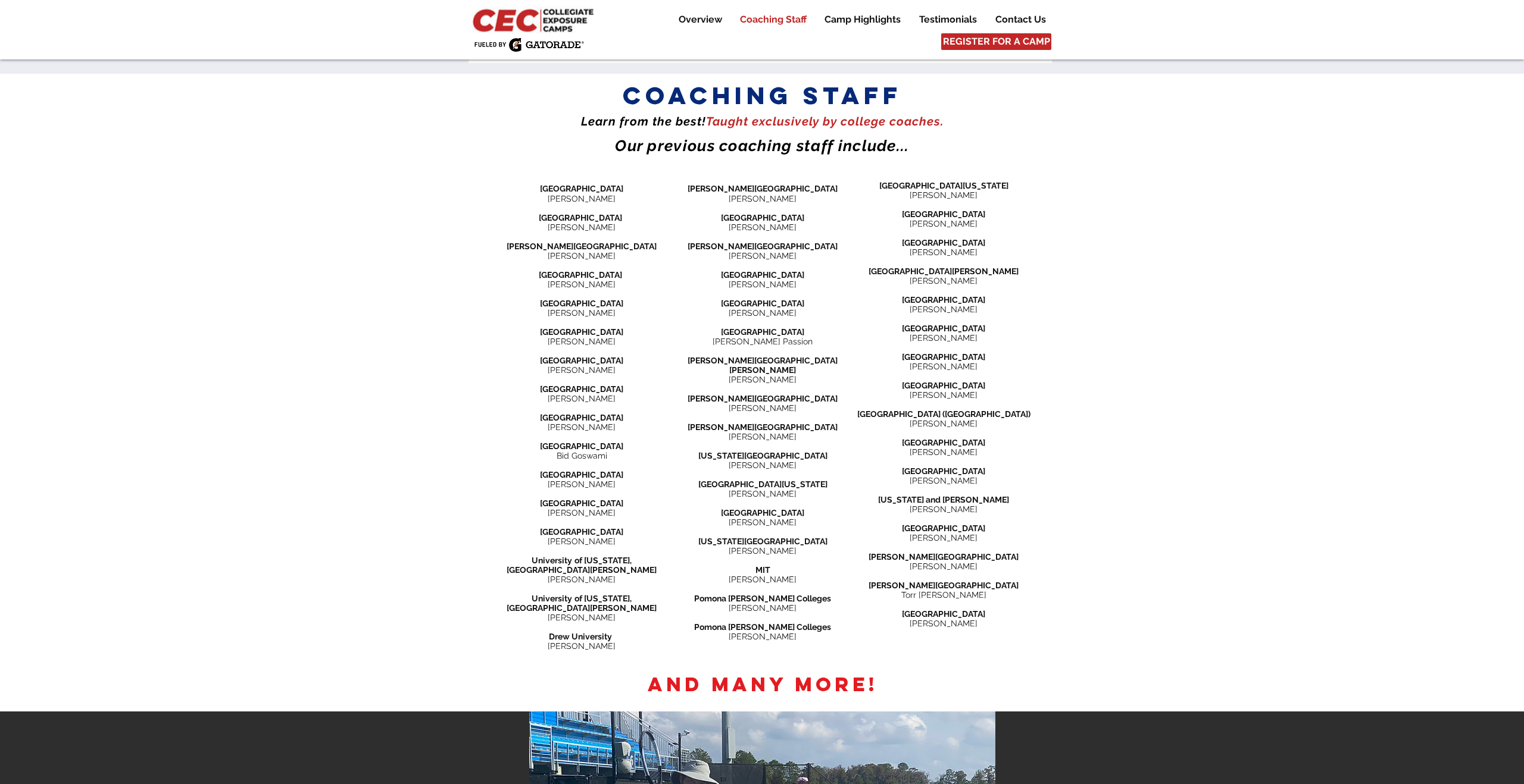
scroll to position [1449, 0]
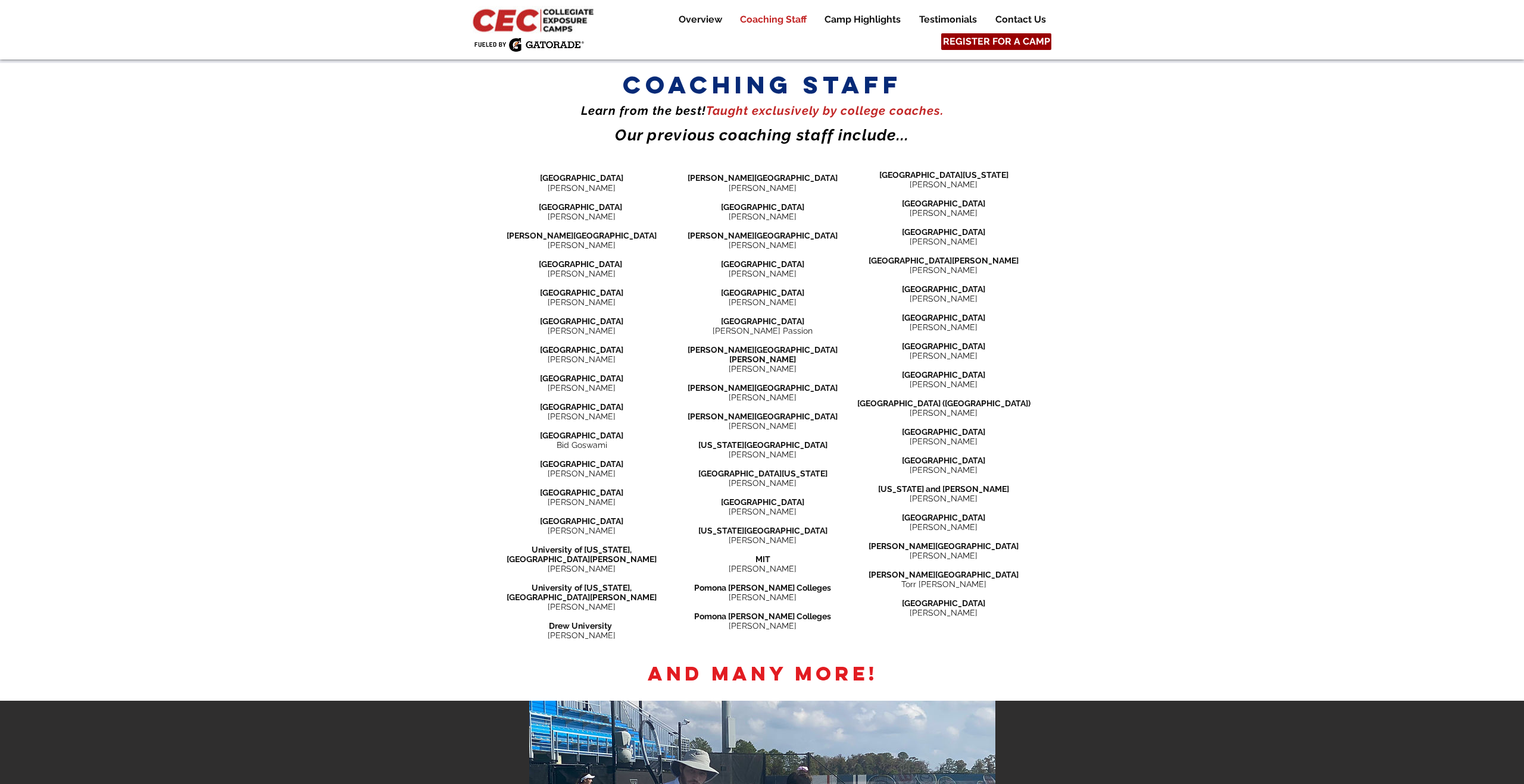
click at [991, 46] on span "REGISTER FOR A CAMP" at bounding box center [996, 41] width 107 height 13
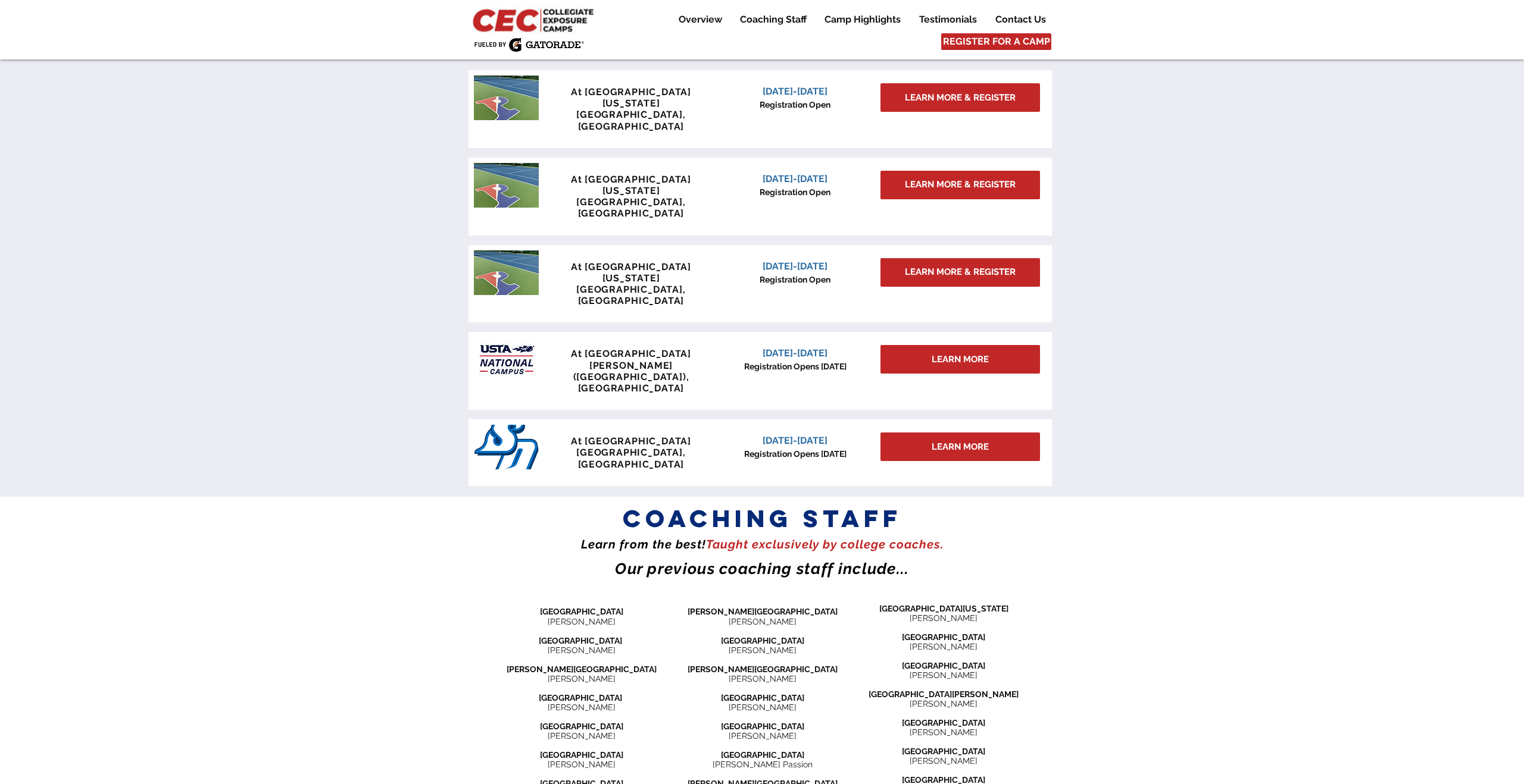
scroll to position [1016, 0]
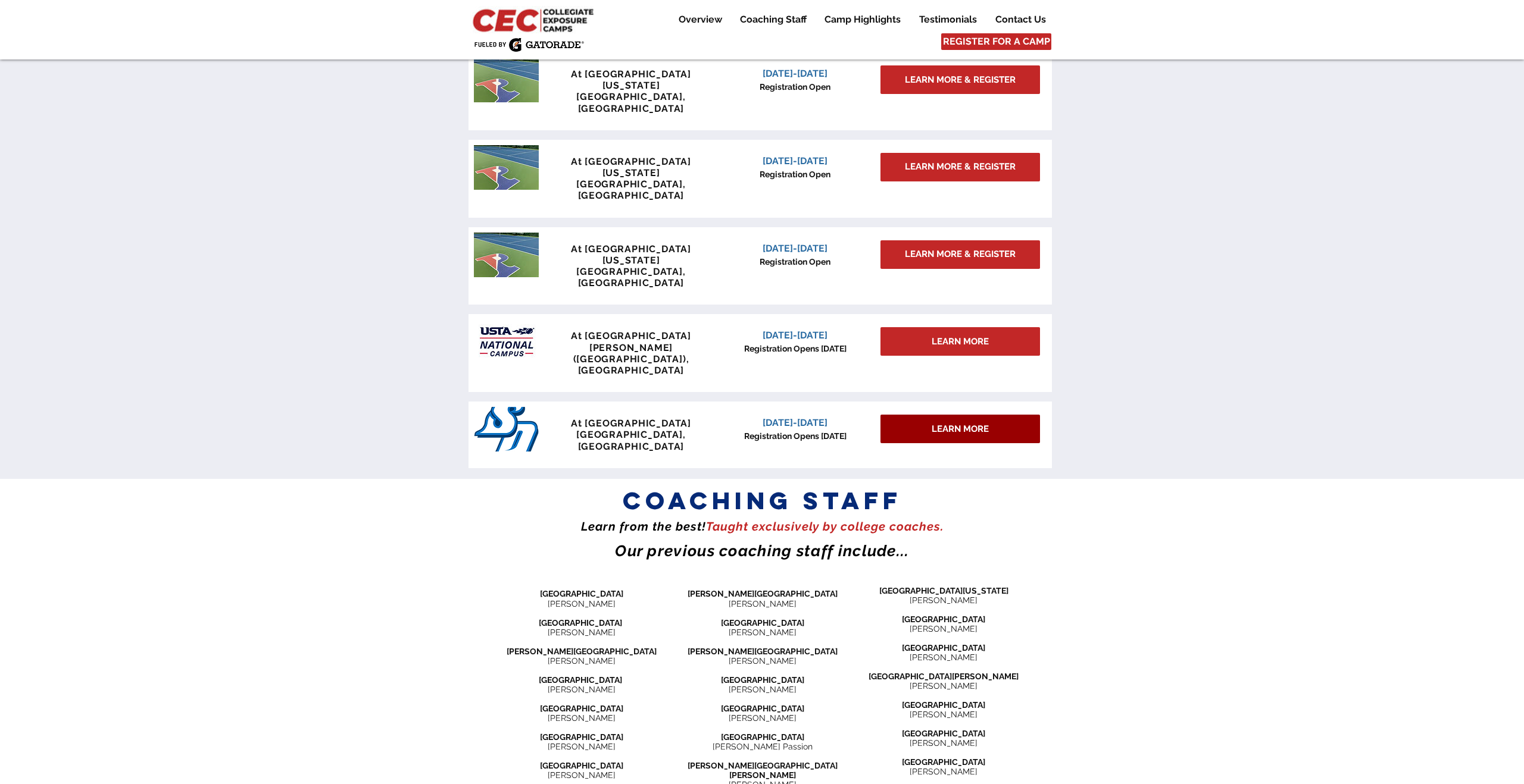
click at [944, 415] on div "LEARN MORE" at bounding box center [960, 429] width 159 height 28
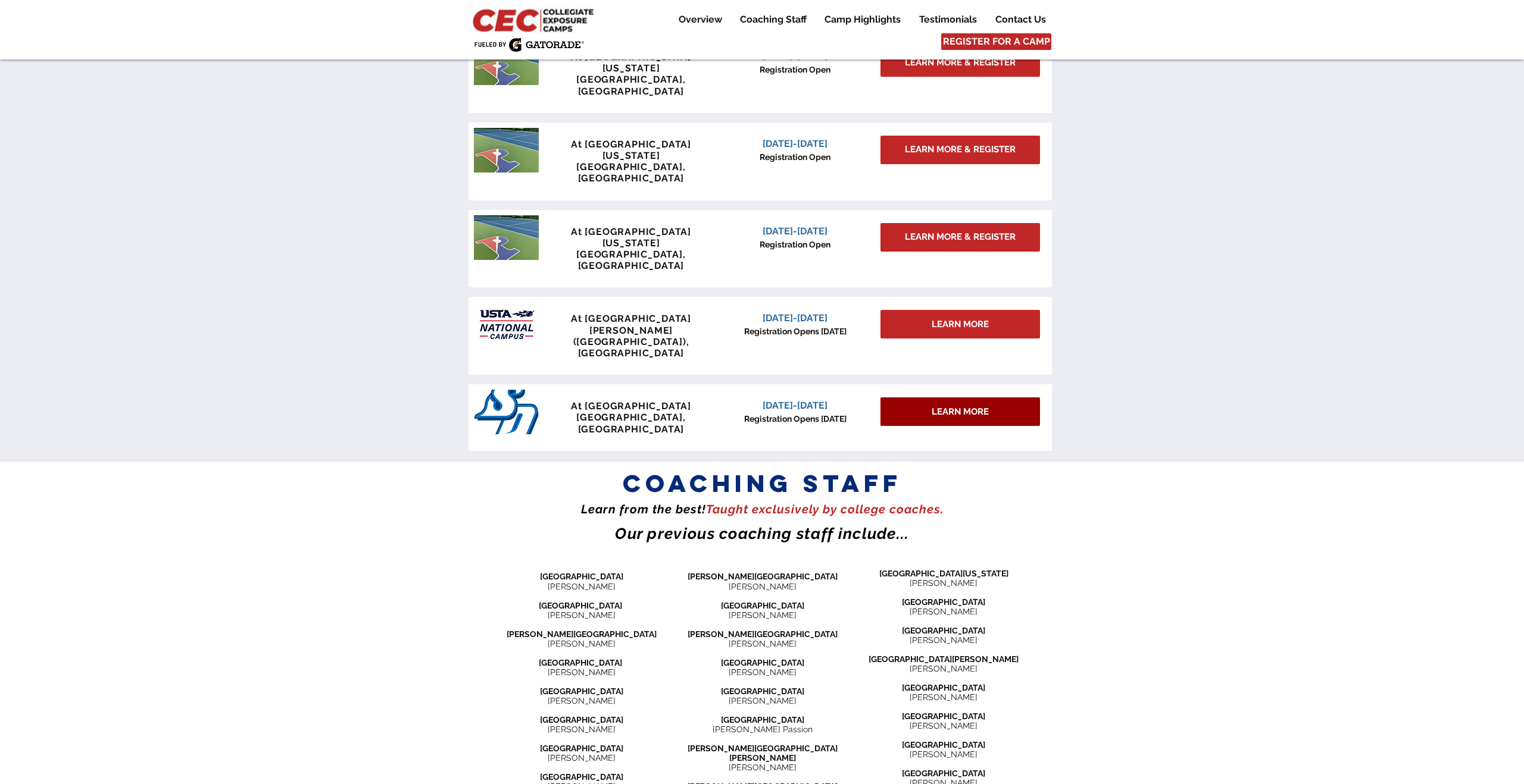
scroll to position [1063, 0]
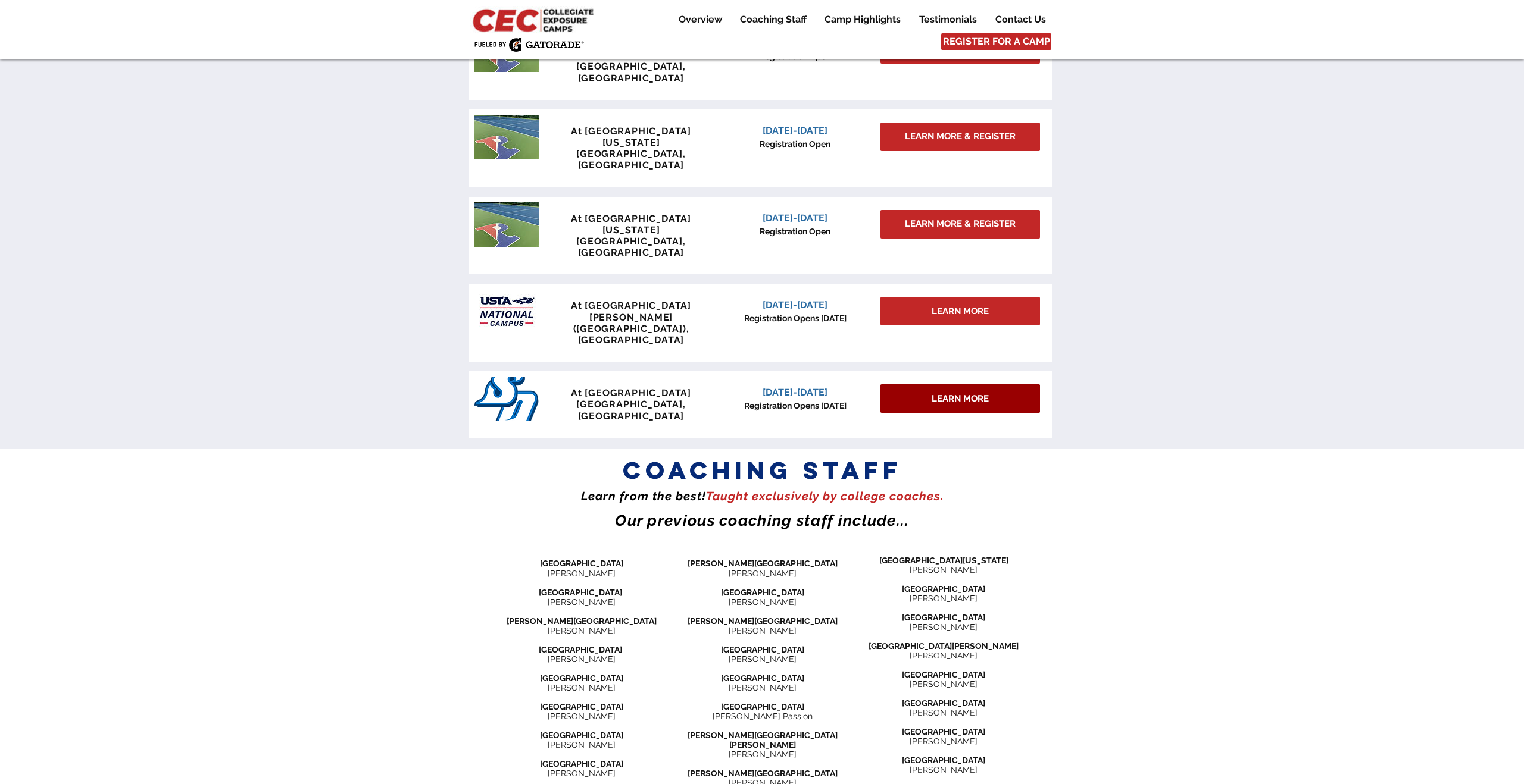
click at [950, 392] on span "LEARN MORE" at bounding box center [960, 398] width 57 height 12
click at [946, 305] on span "LEARN MORE" at bounding box center [960, 311] width 57 height 12
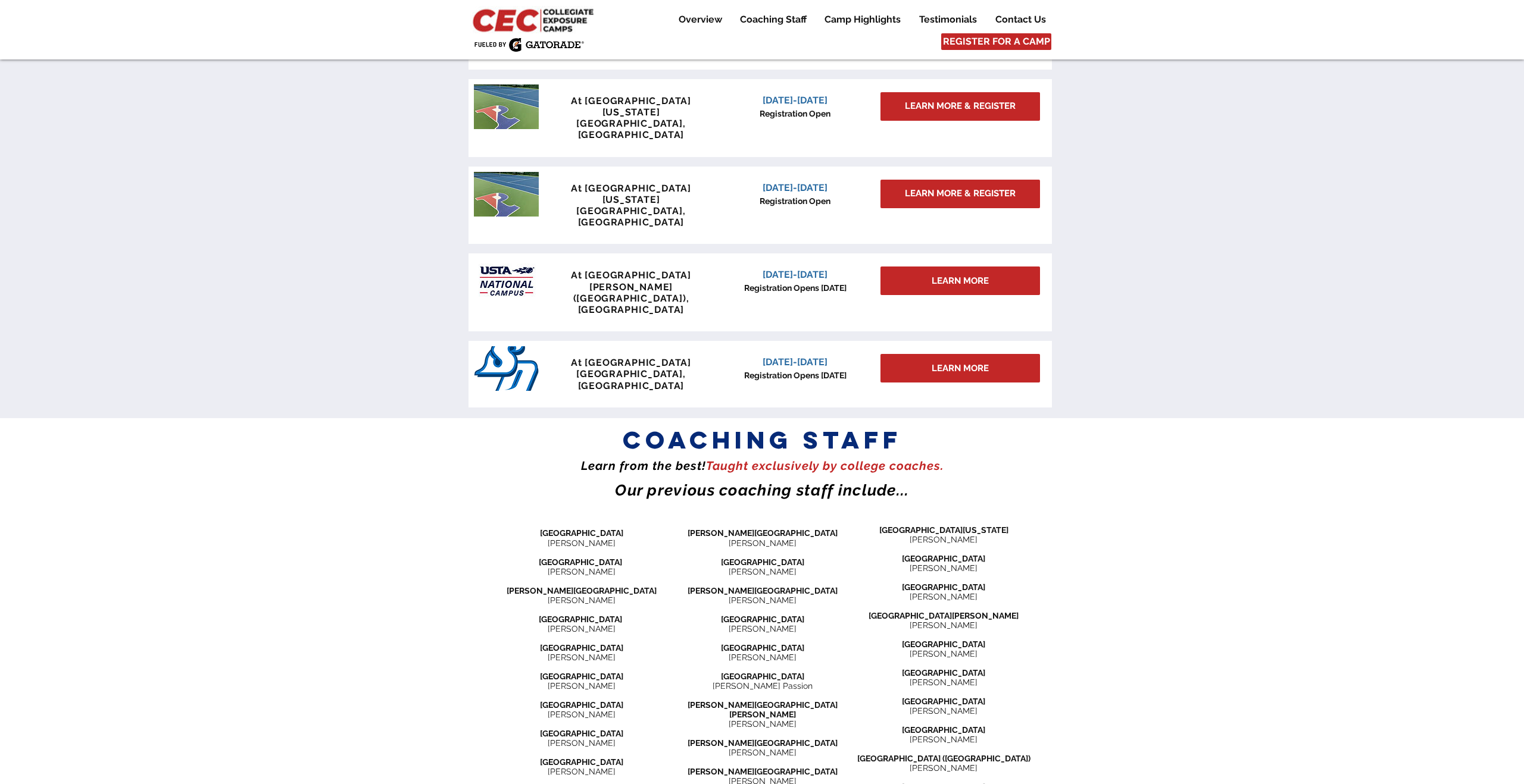
scroll to position [1094, 0]
